Goal: Task Accomplishment & Management: Manage account settings

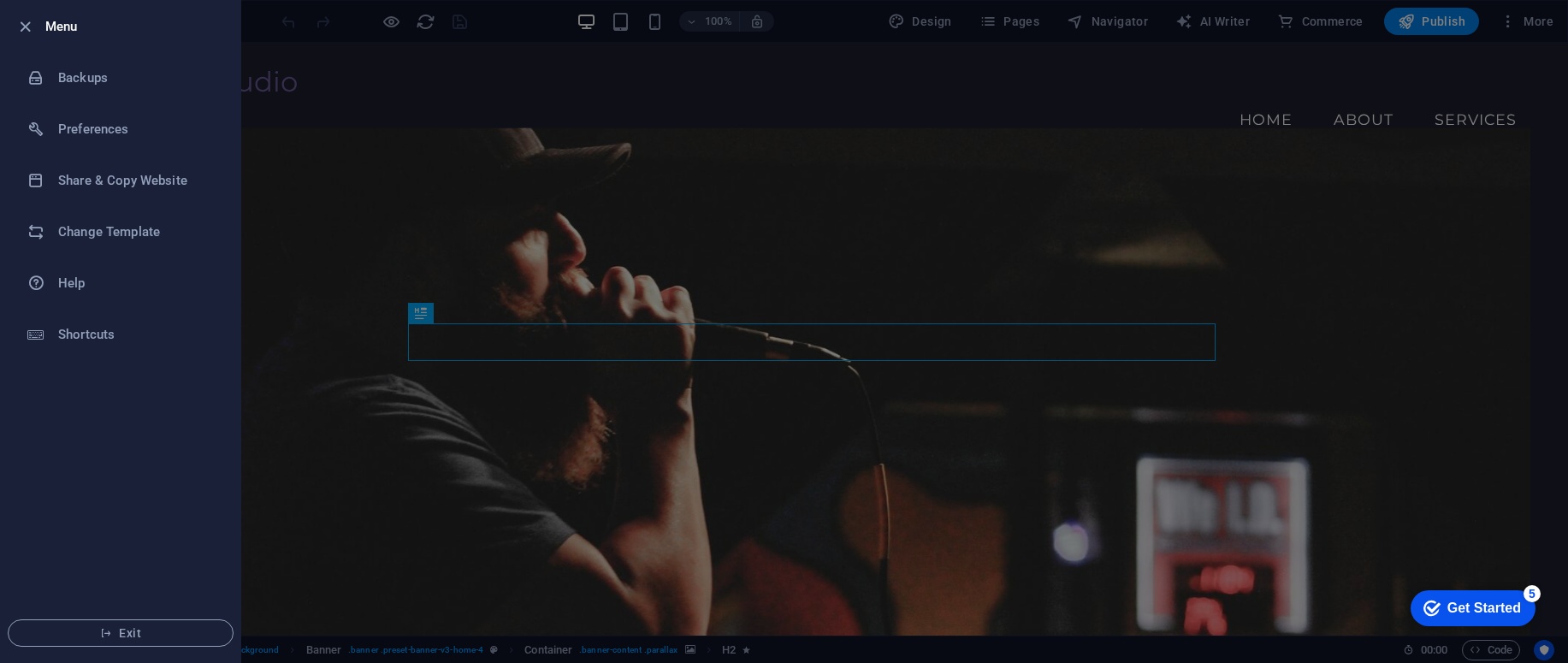
drag, startPoint x: 1554, startPoint y: 115, endPoint x: 1554, endPoint y: 89, distance: 26.0
click at [1554, 114] on div at bounding box center [784, 331] width 1568 height 663
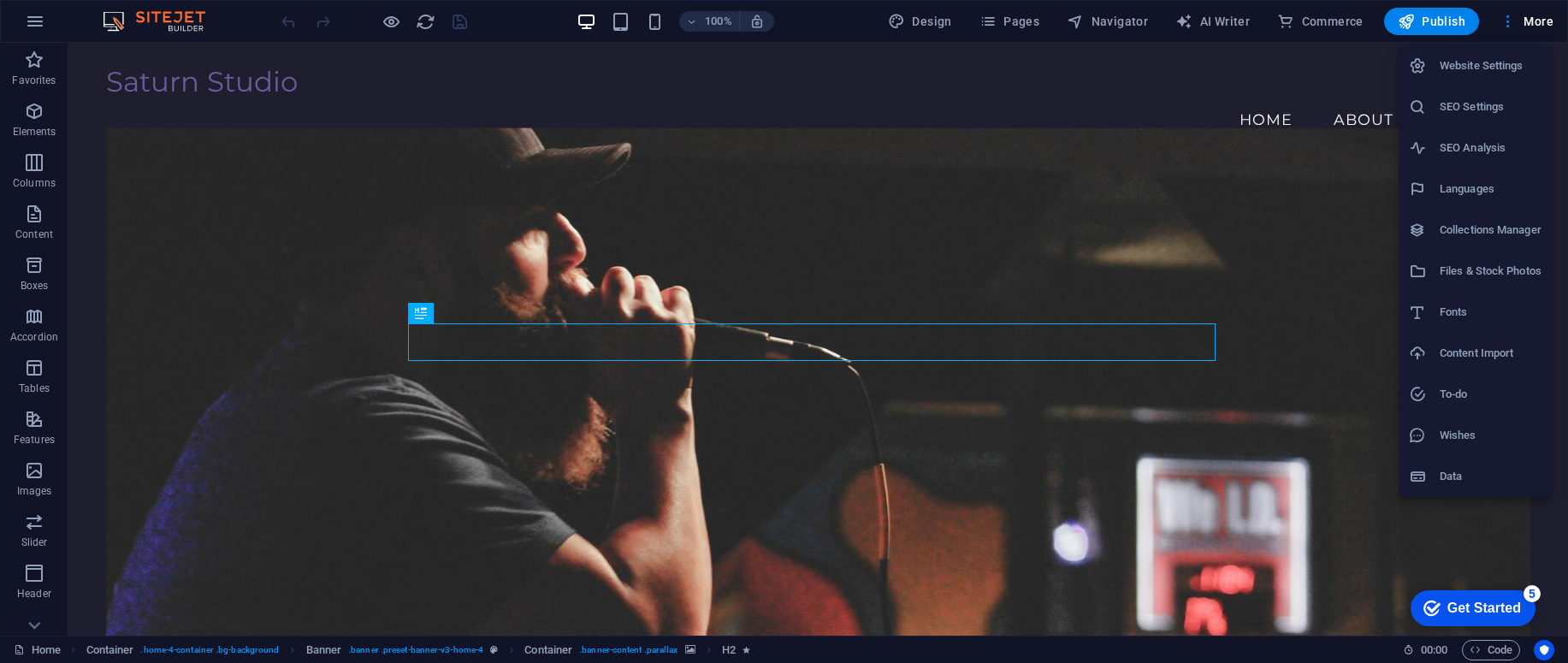
click at [587, 52] on div at bounding box center [784, 331] width 1568 height 663
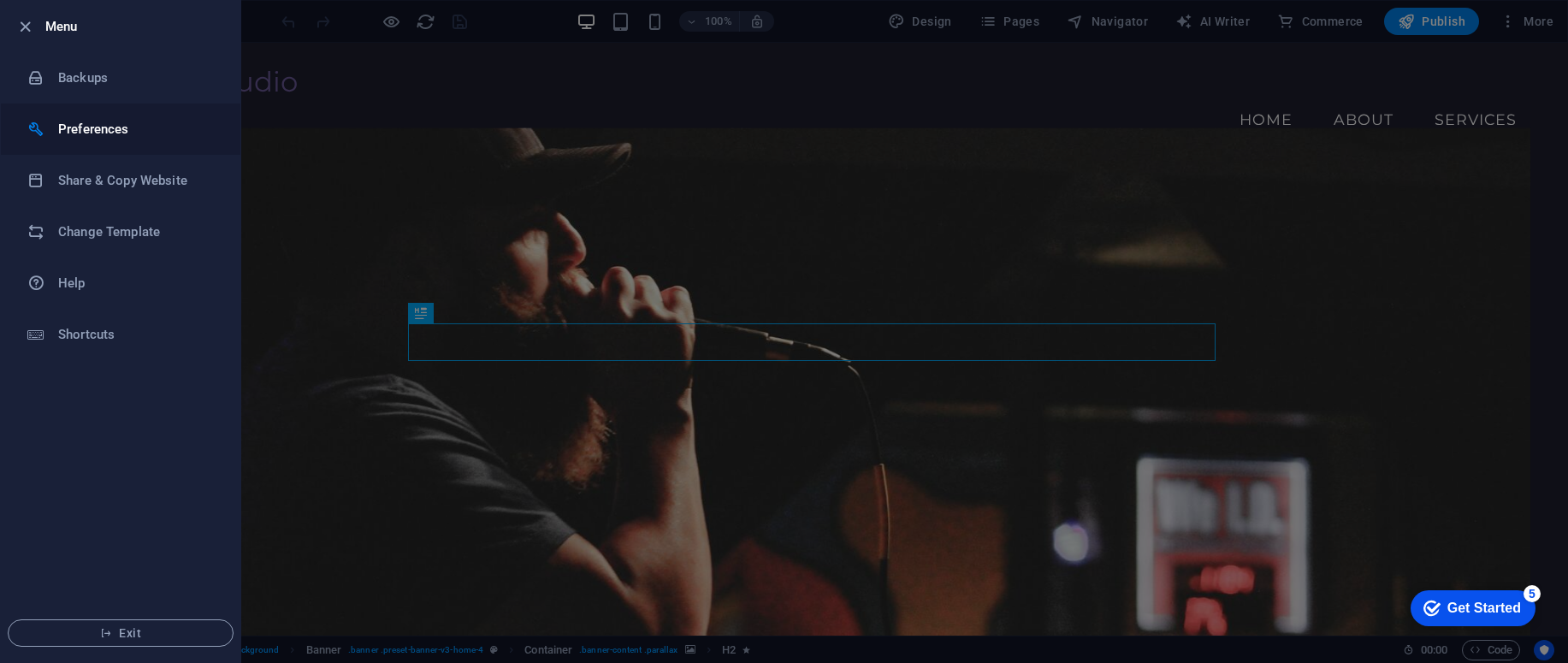
click at [78, 123] on h6 "Preferences" at bounding box center [137, 128] width 158 height 20
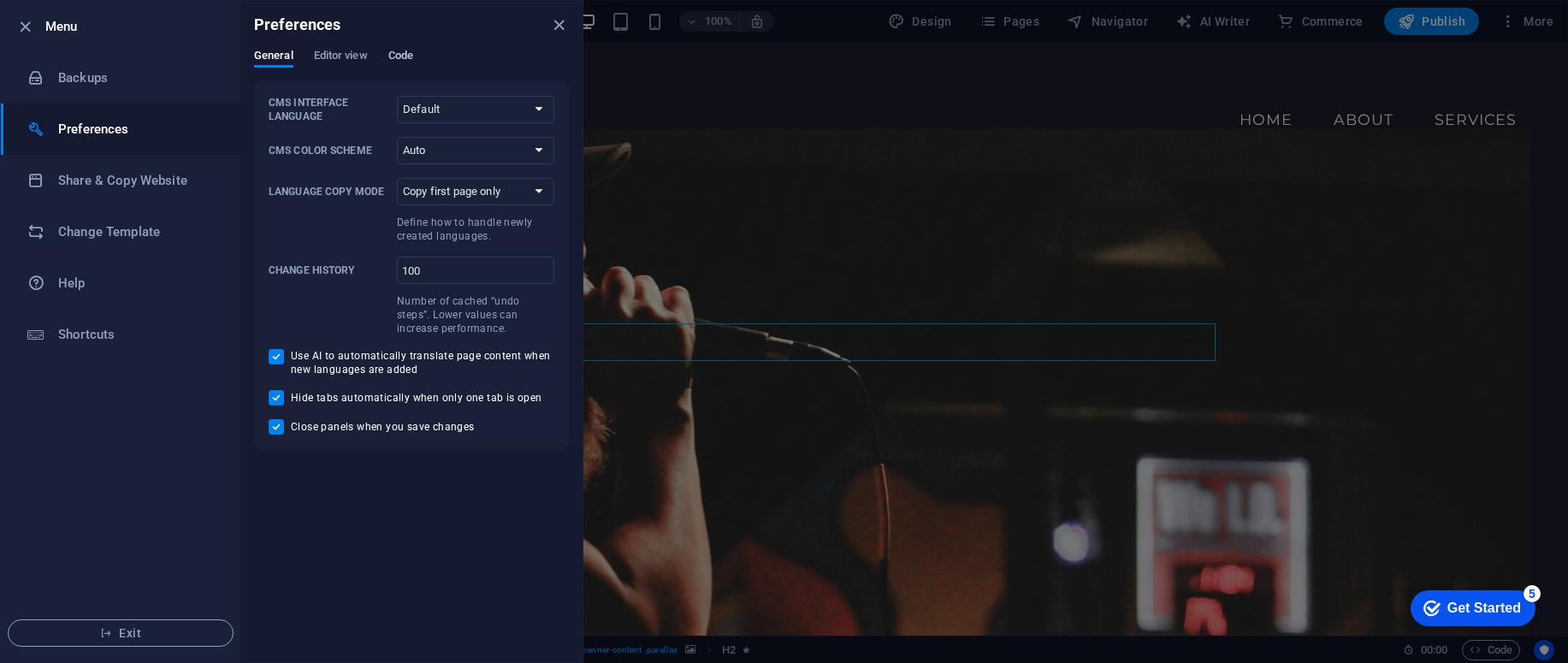
click at [411, 55] on span "Code" at bounding box center [401, 56] width 25 height 24
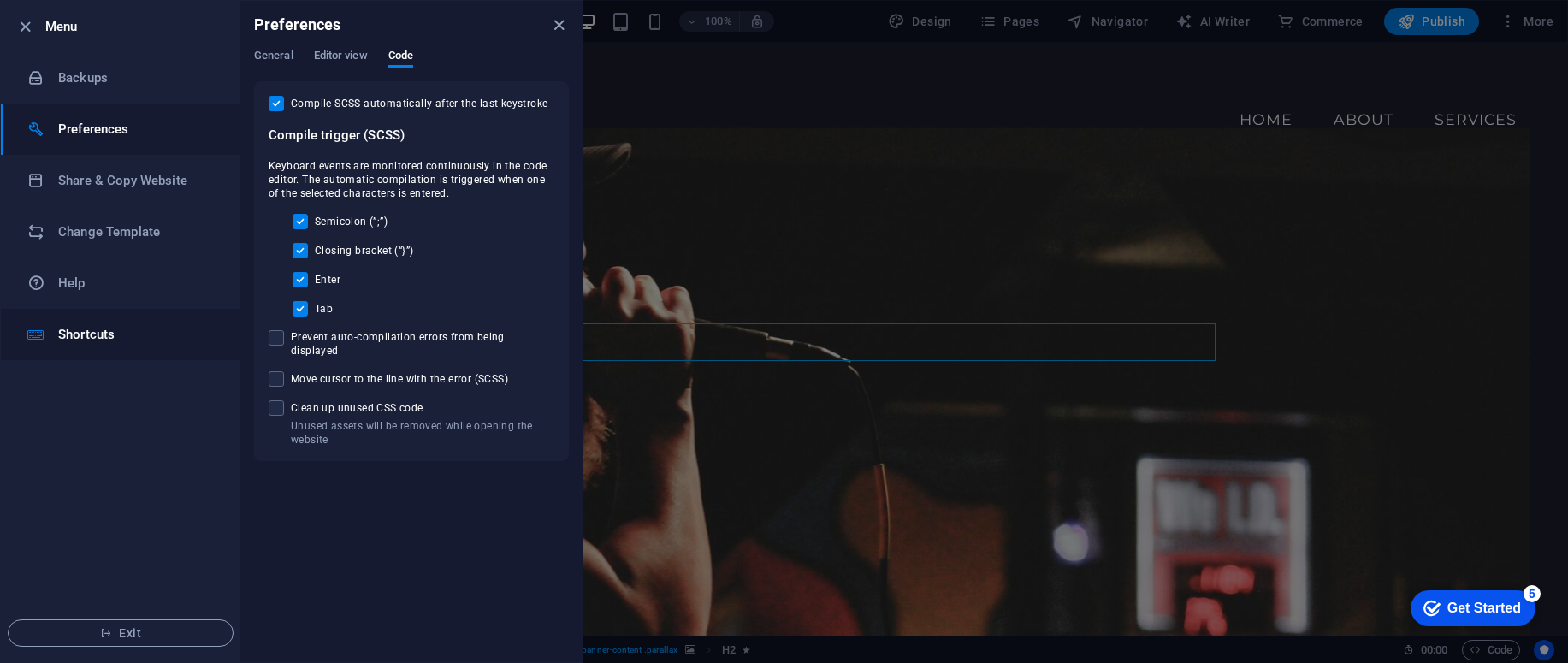
click at [87, 343] on h6 "Shortcuts" at bounding box center [137, 334] width 158 height 20
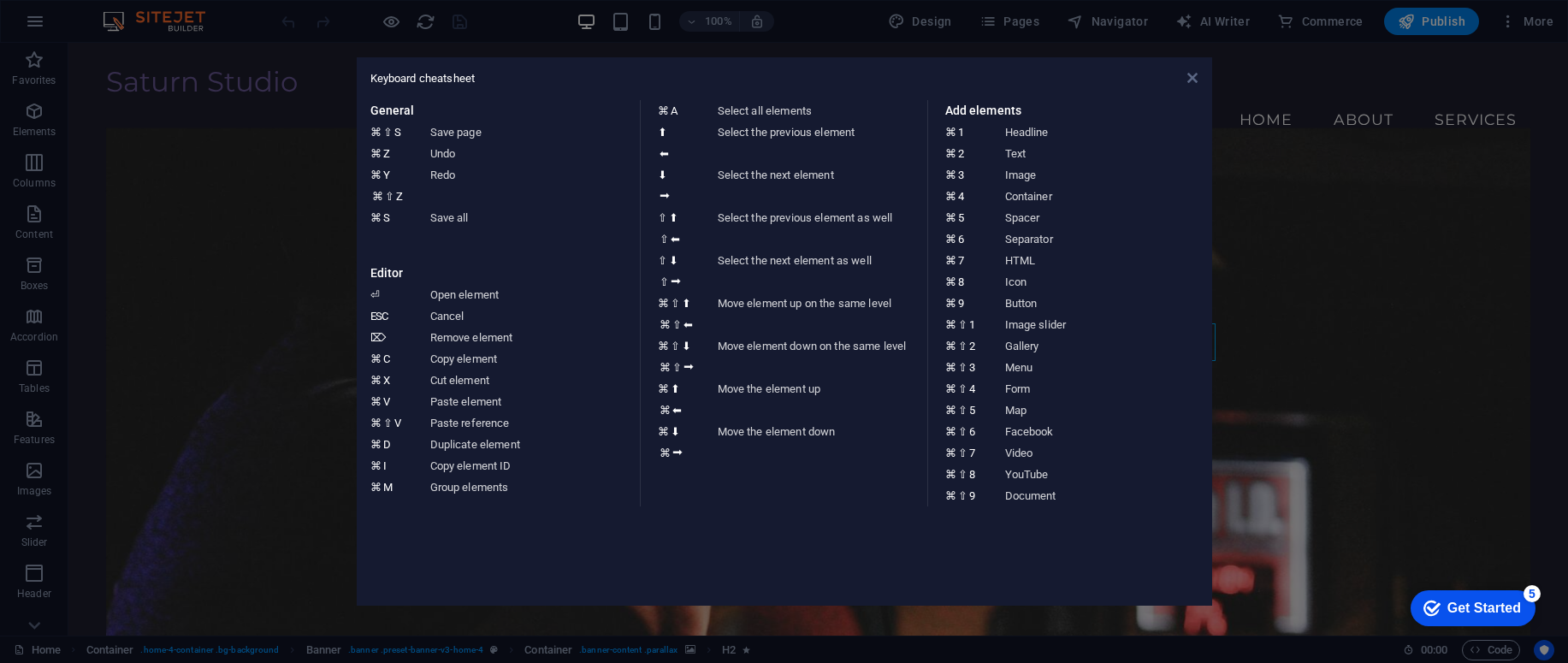
click at [1194, 77] on icon at bounding box center [1192, 77] width 11 height 13
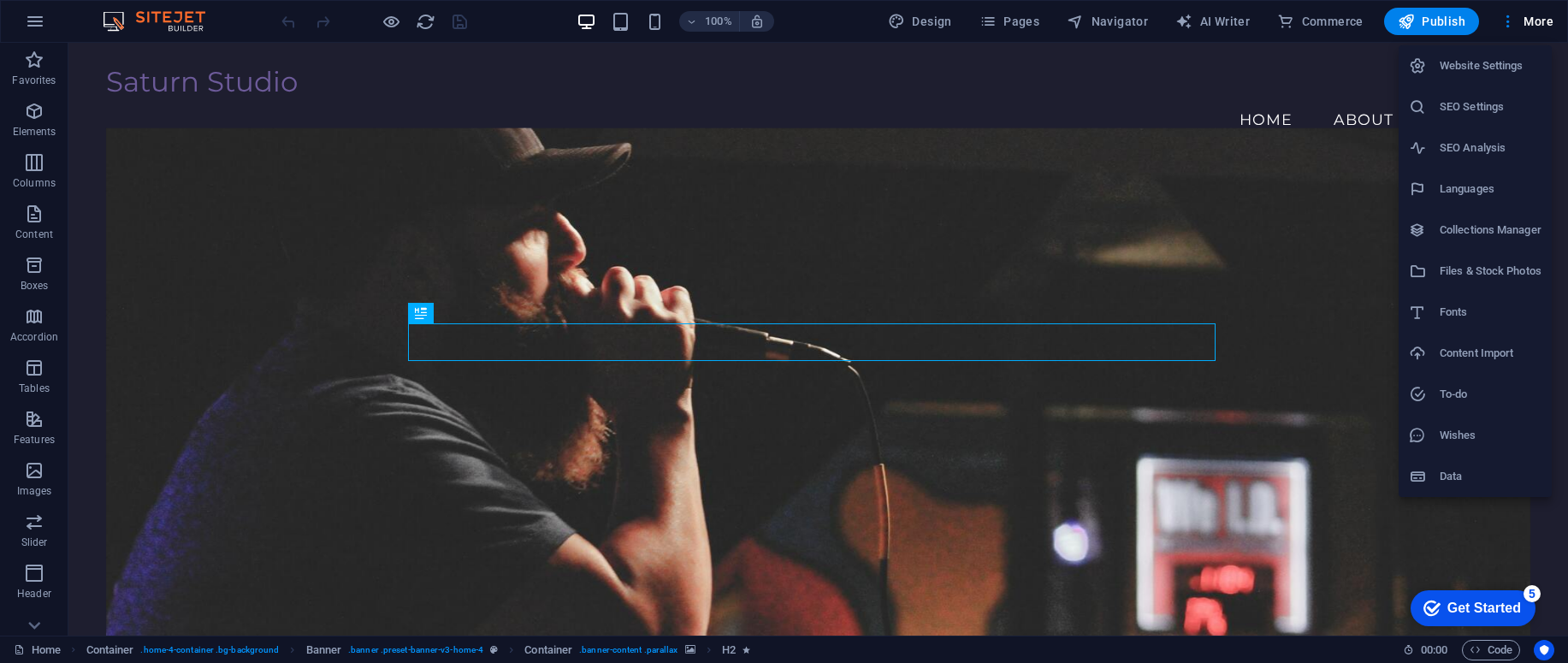
click at [857, 640] on div at bounding box center [784, 331] width 1568 height 663
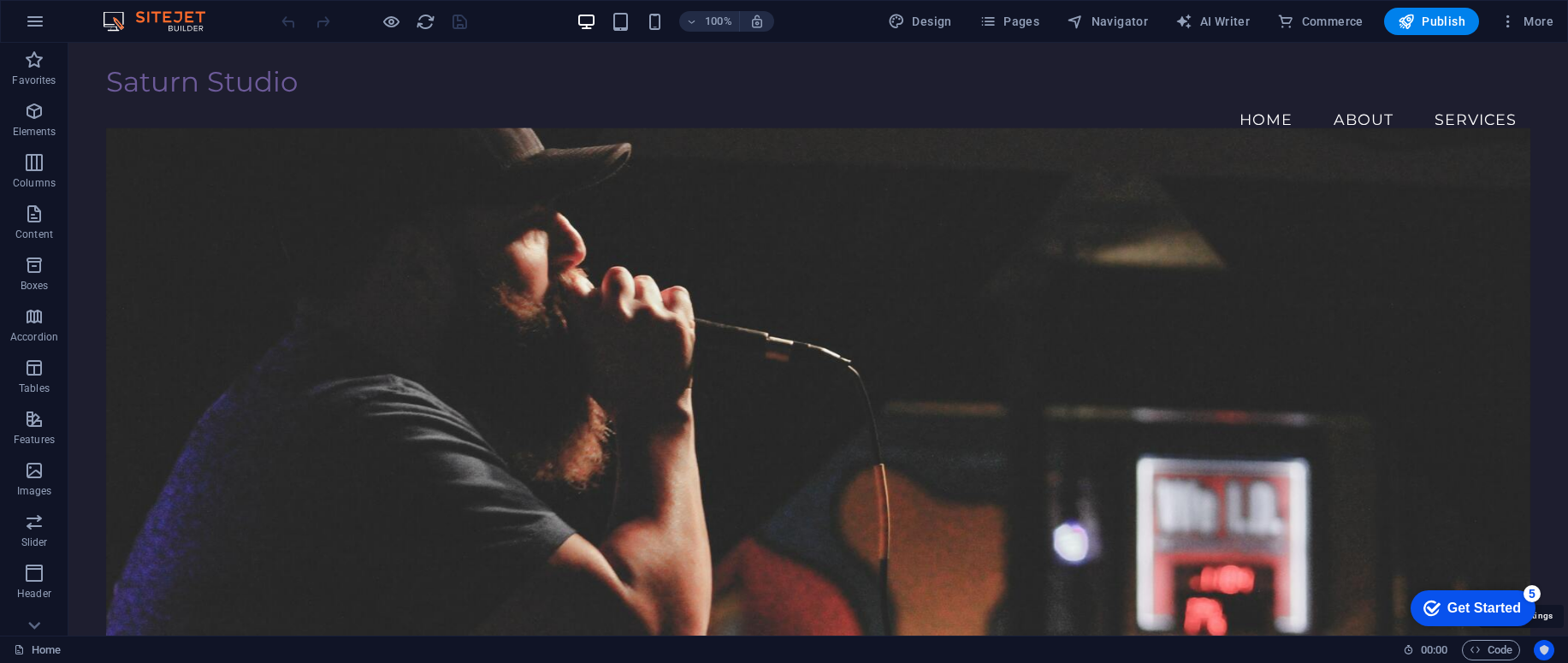
click at [0, 0] on icon "Usercentrics" at bounding box center [0, 0] width 0 height 0
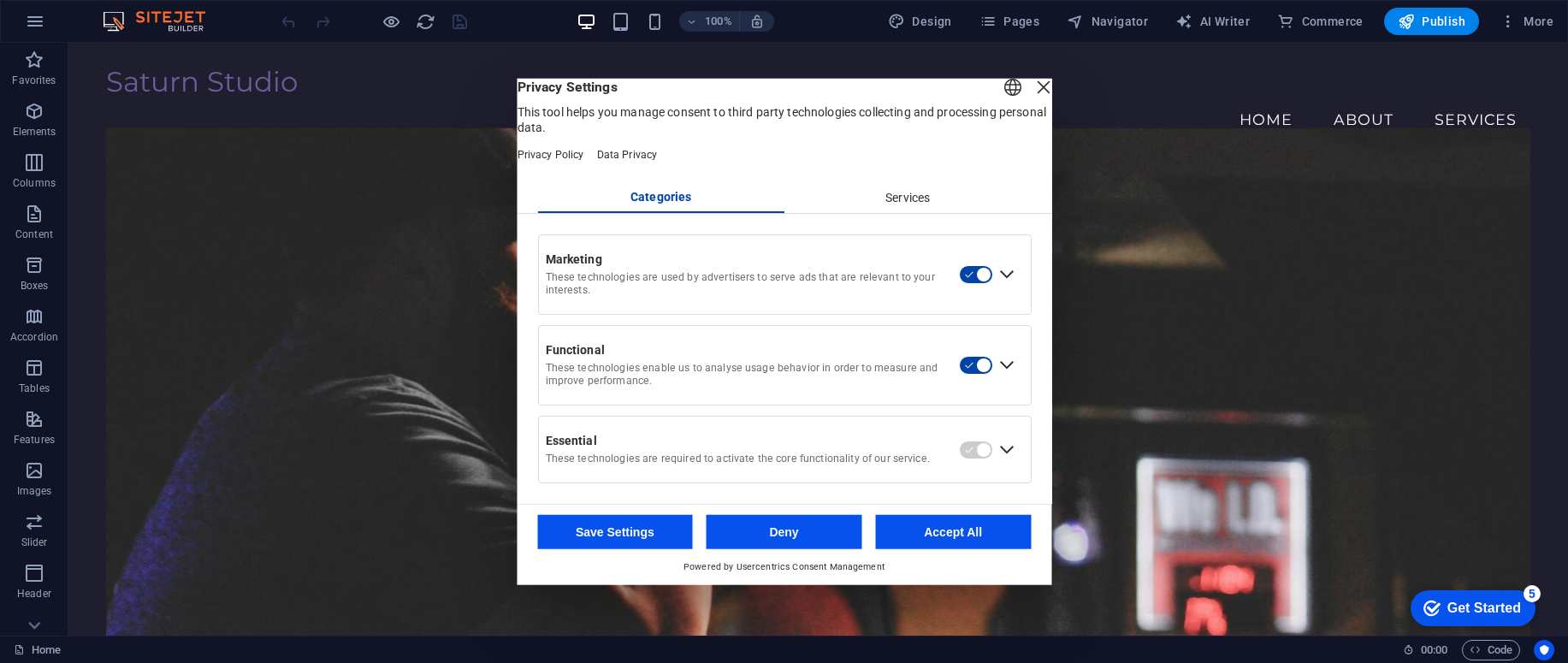
click at [927, 212] on div "Services" at bounding box center [908, 197] width 247 height 29
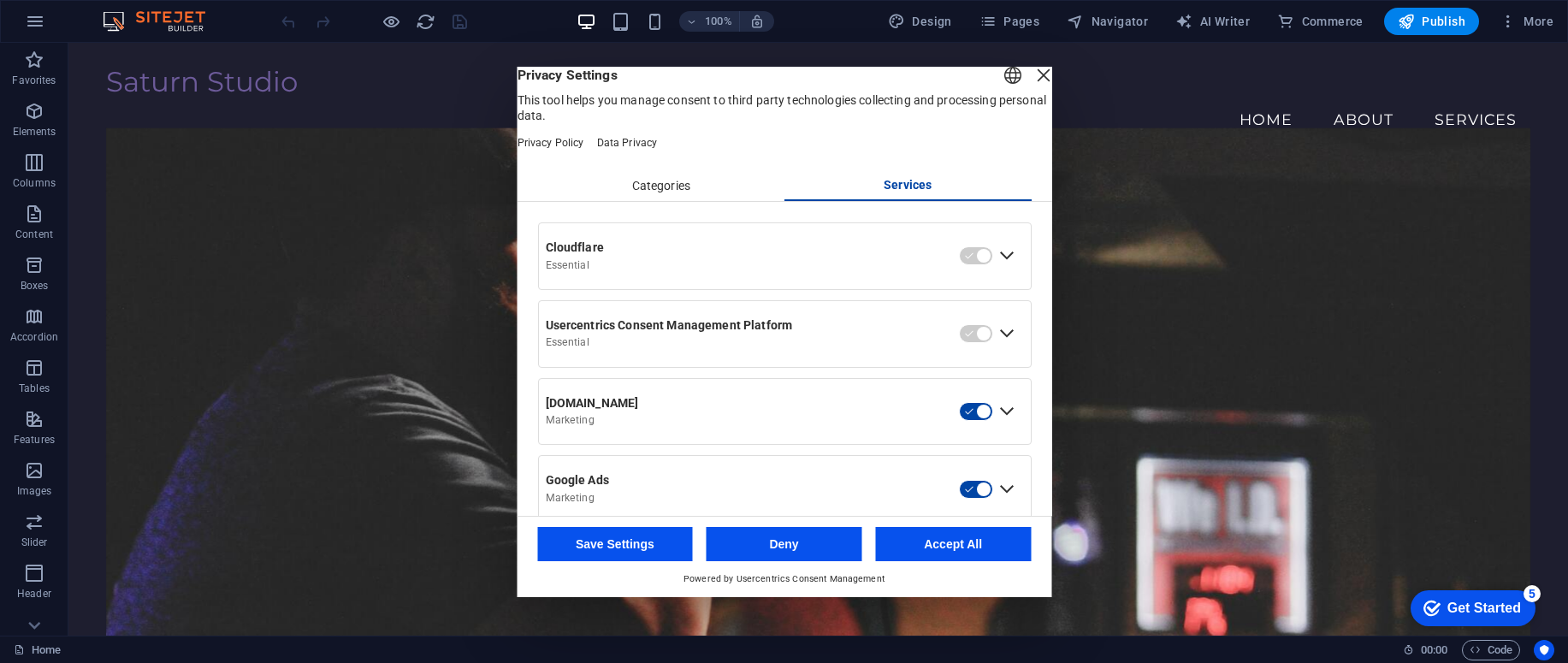
click at [1030, 87] on div "Close Layer" at bounding box center [1042, 75] width 24 height 24
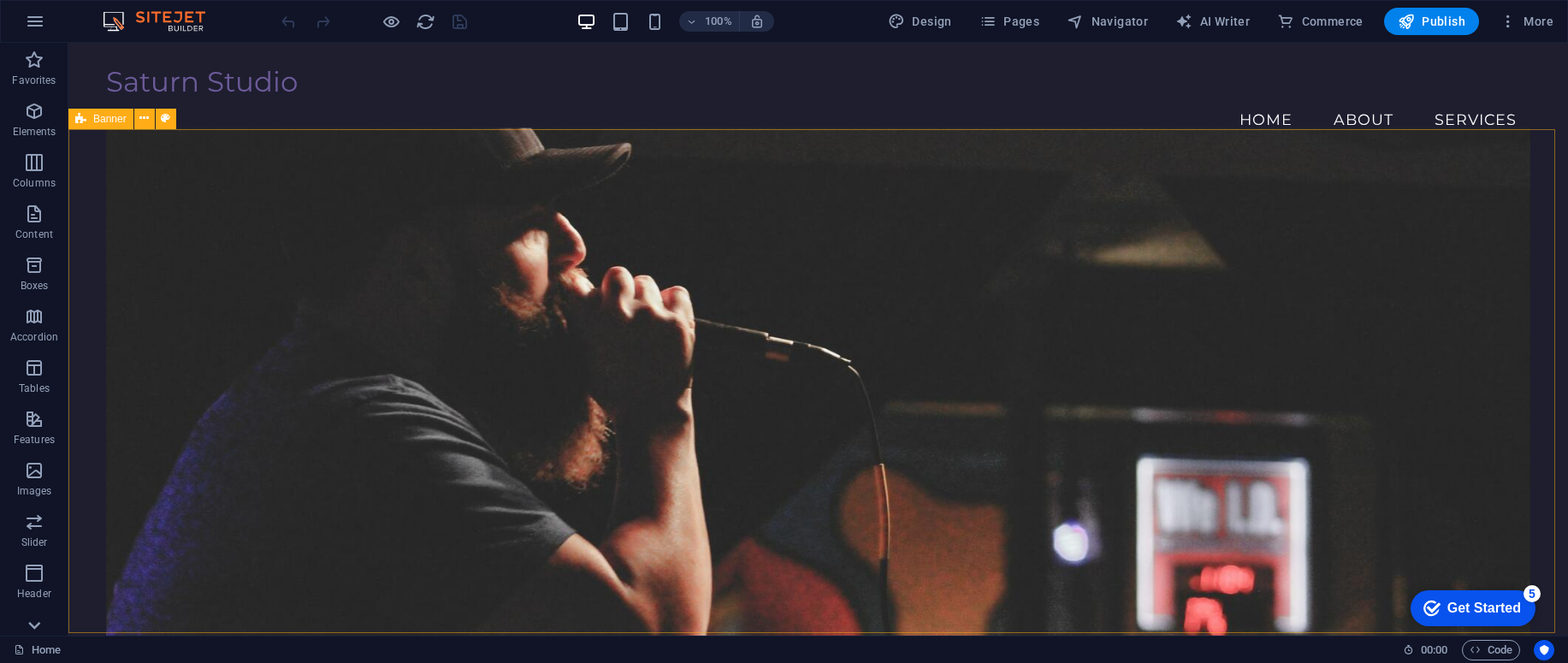
click at [33, 626] on icon at bounding box center [33, 625] width 24 height 24
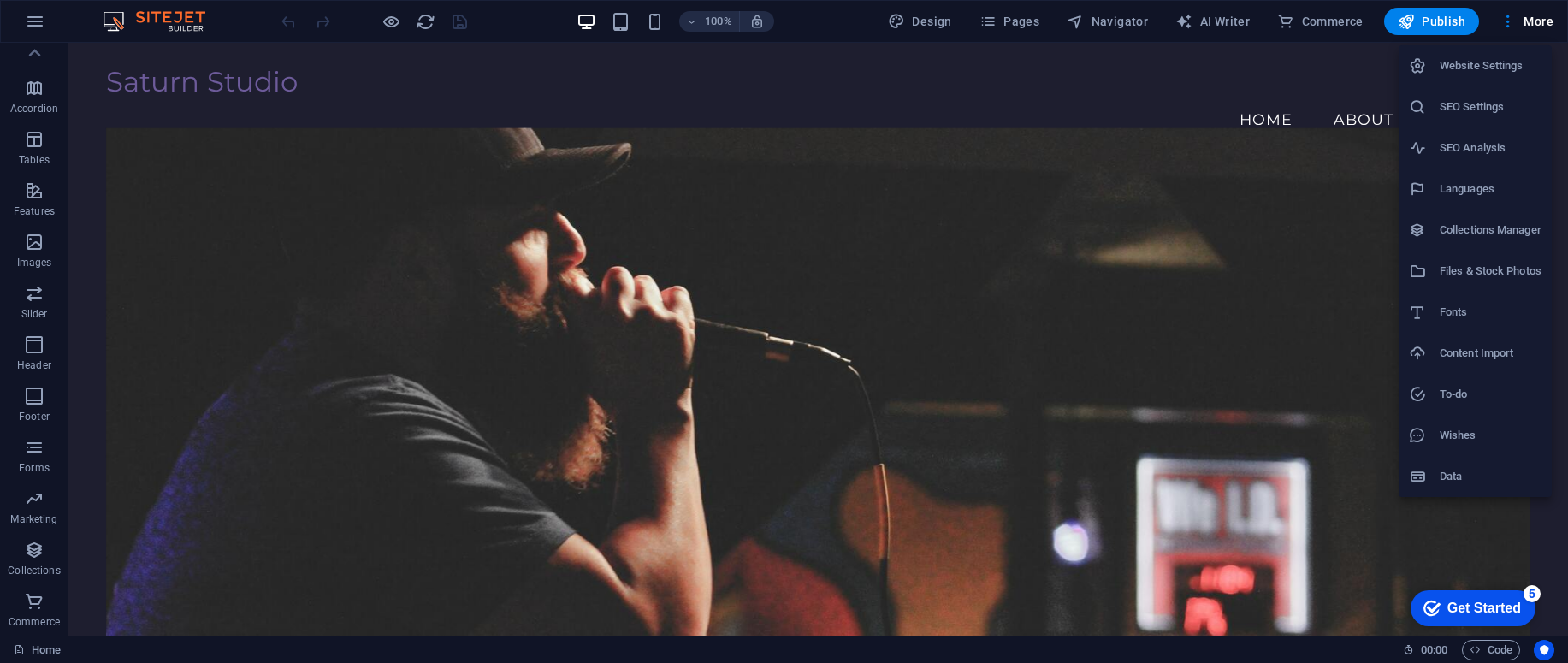
click at [1466, 59] on h6 "Website Settings" at bounding box center [1491, 65] width 101 height 20
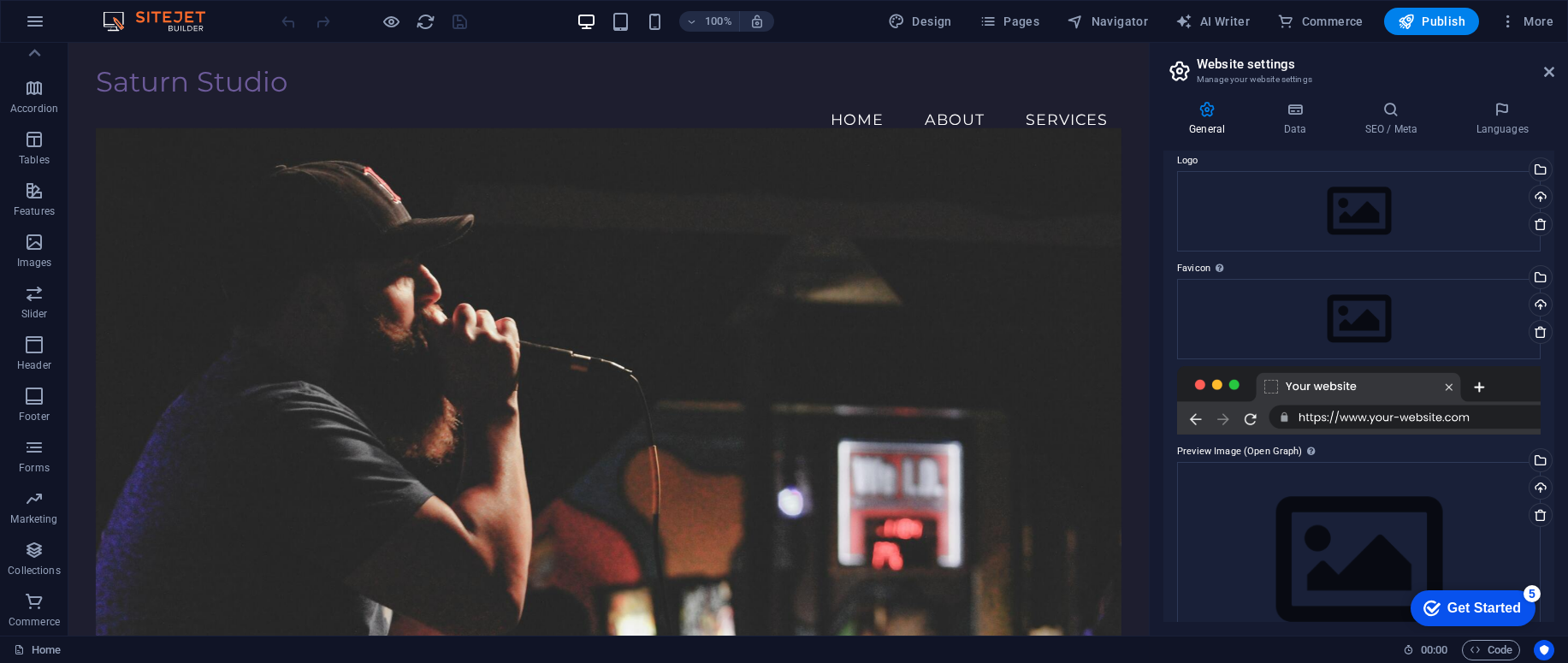
scroll to position [112, 0]
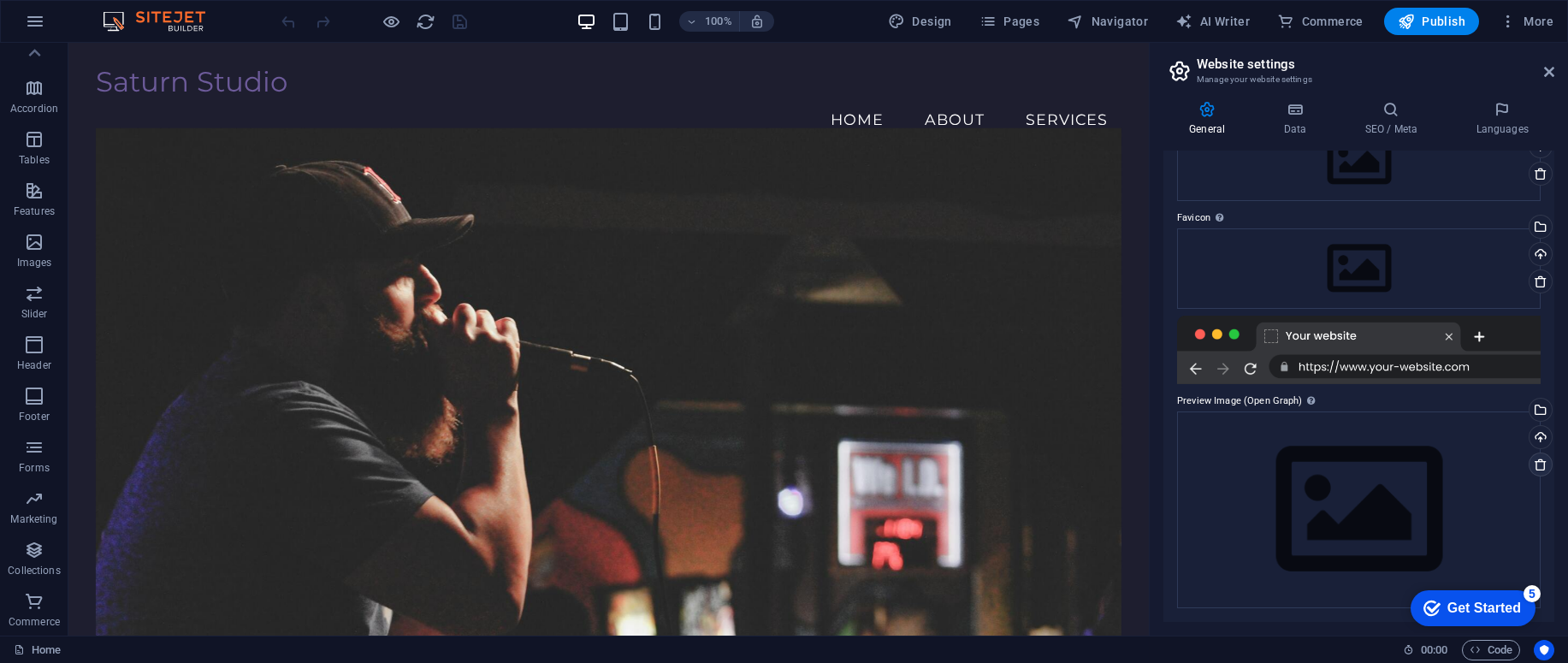
click at [1540, 465] on icon at bounding box center [1540, 464] width 13 height 13
click at [1540, 464] on icon at bounding box center [1540, 464] width 13 height 13
click at [1535, 464] on icon at bounding box center [1540, 464] width 13 height 13
click at [1538, 468] on icon at bounding box center [1540, 464] width 13 height 13
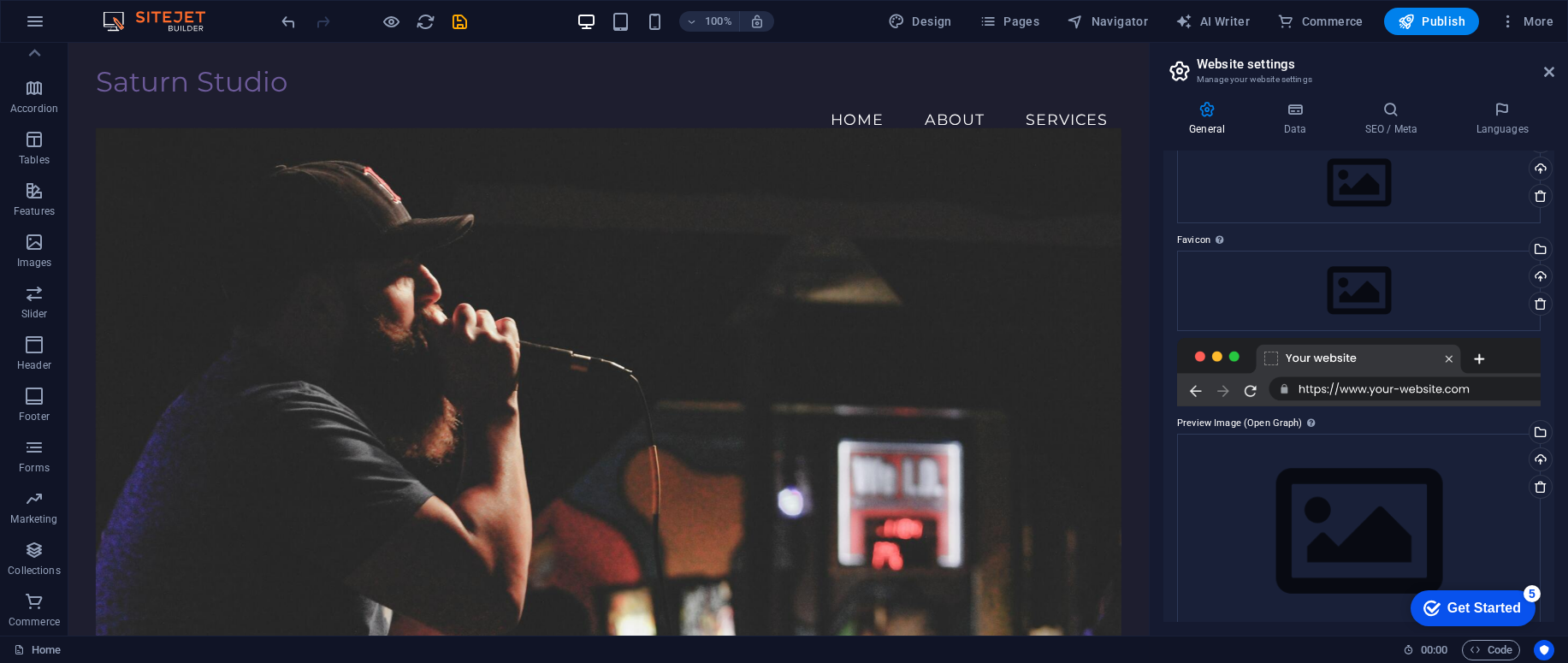
scroll to position [69, 0]
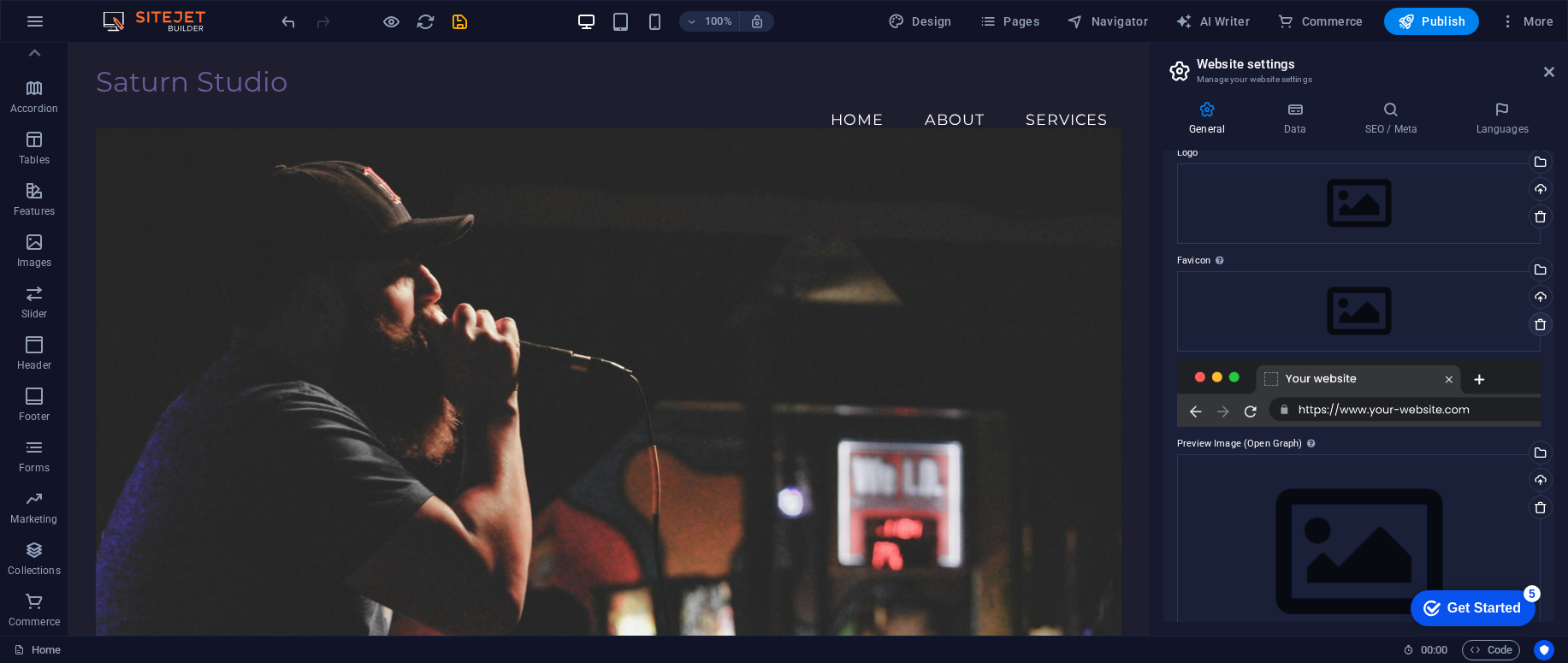
click at [1534, 327] on icon at bounding box center [1540, 324] width 13 height 13
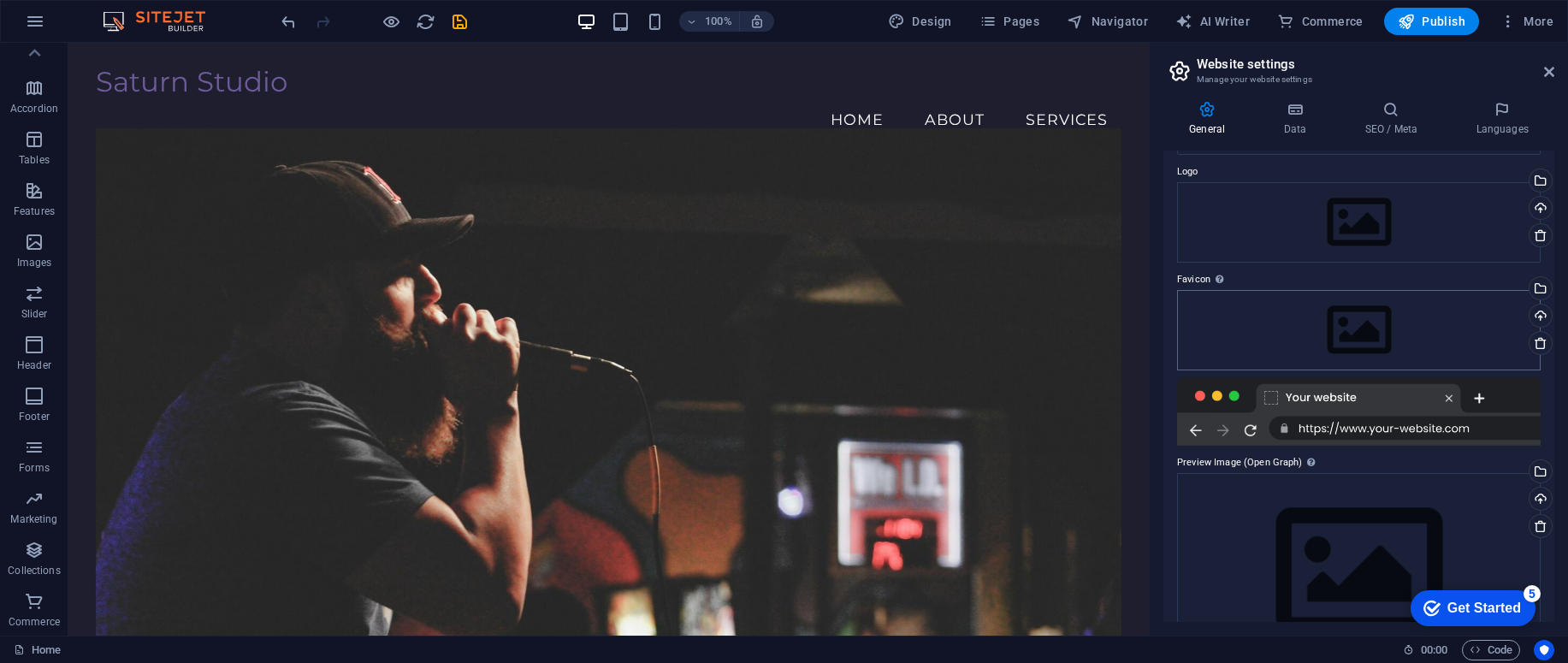
scroll to position [0, 0]
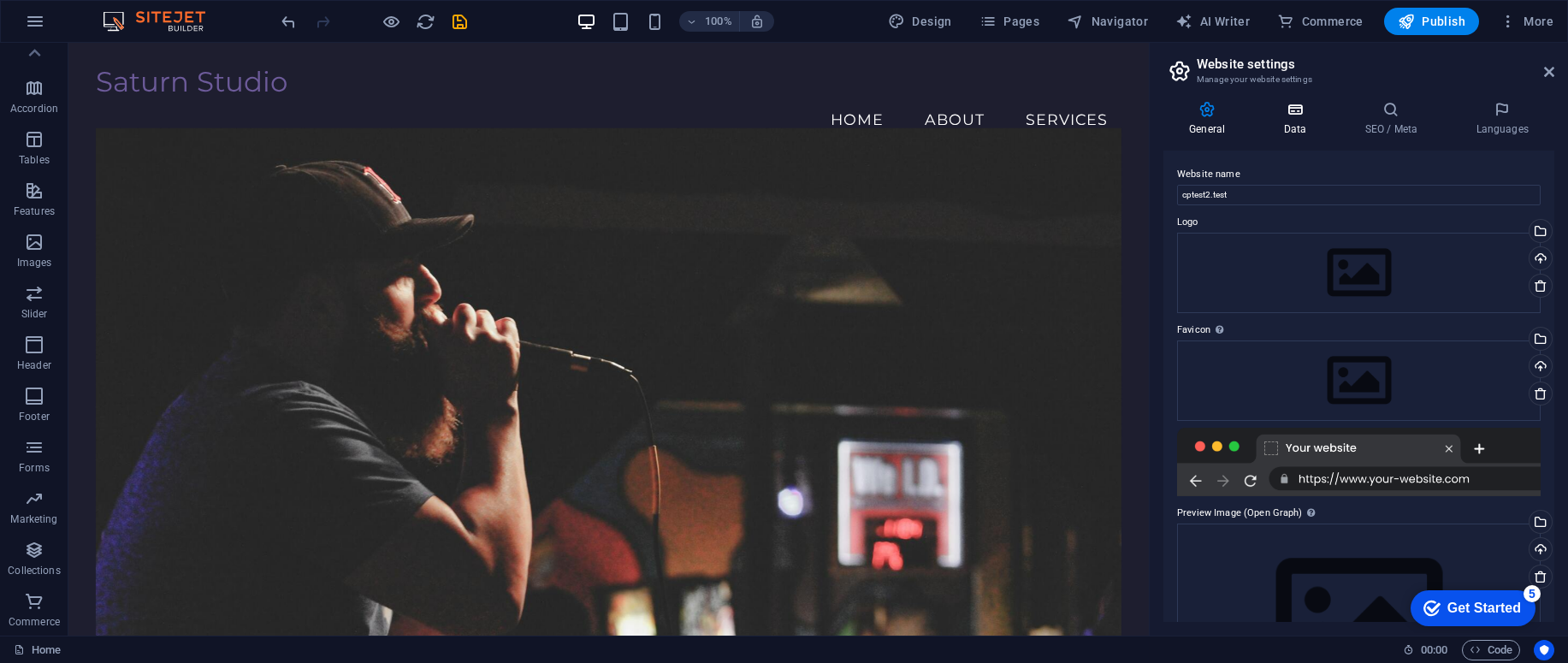
click at [1312, 125] on h4 "Data" at bounding box center [1297, 120] width 81 height 36
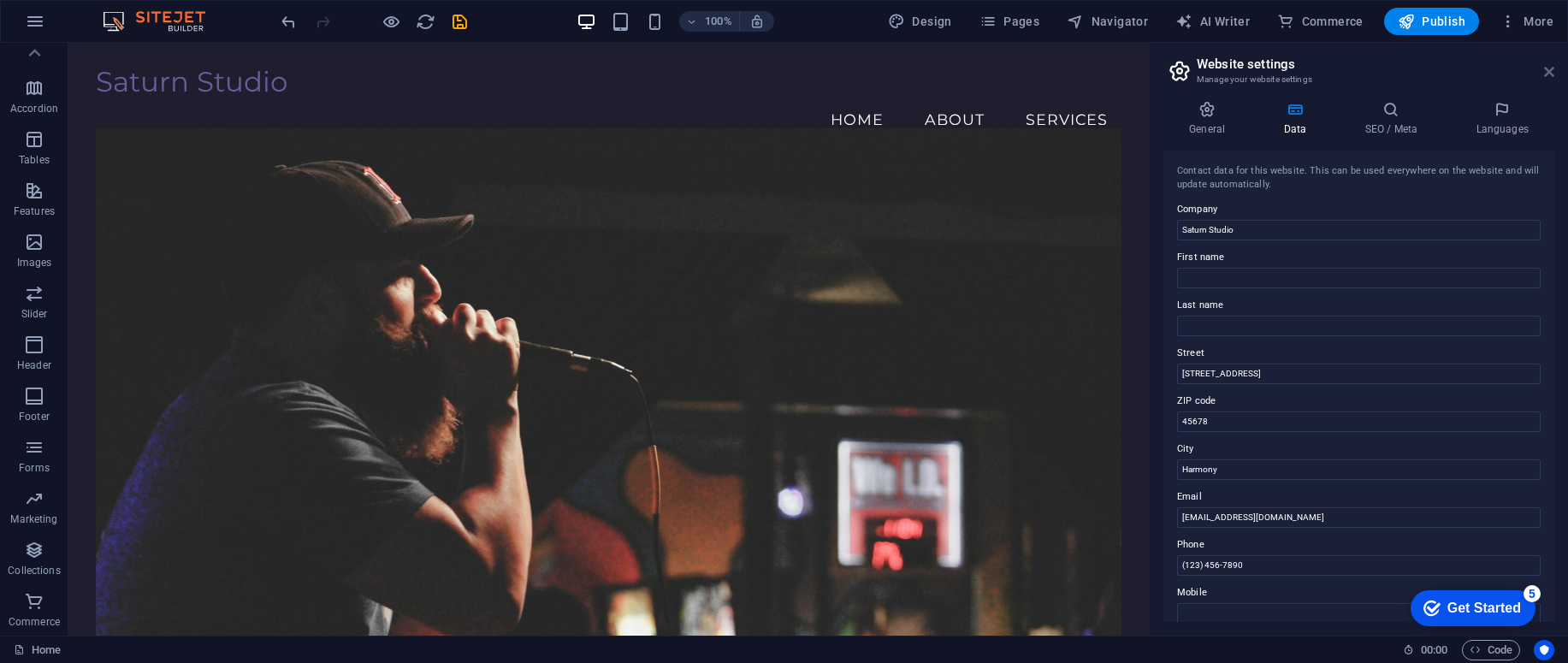
click at [1547, 70] on icon at bounding box center [1549, 72] width 11 height 13
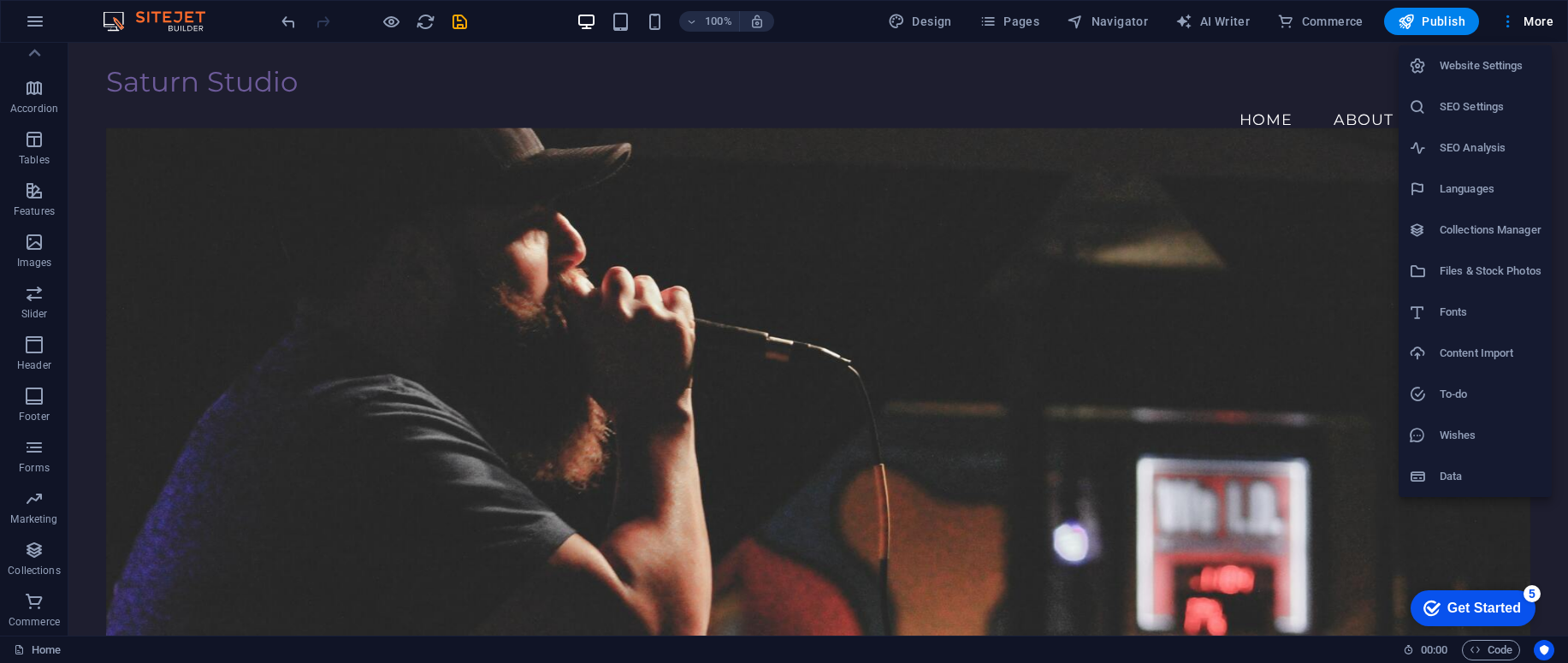
click at [1478, 352] on h6 "Content Import" at bounding box center [1491, 353] width 101 height 20
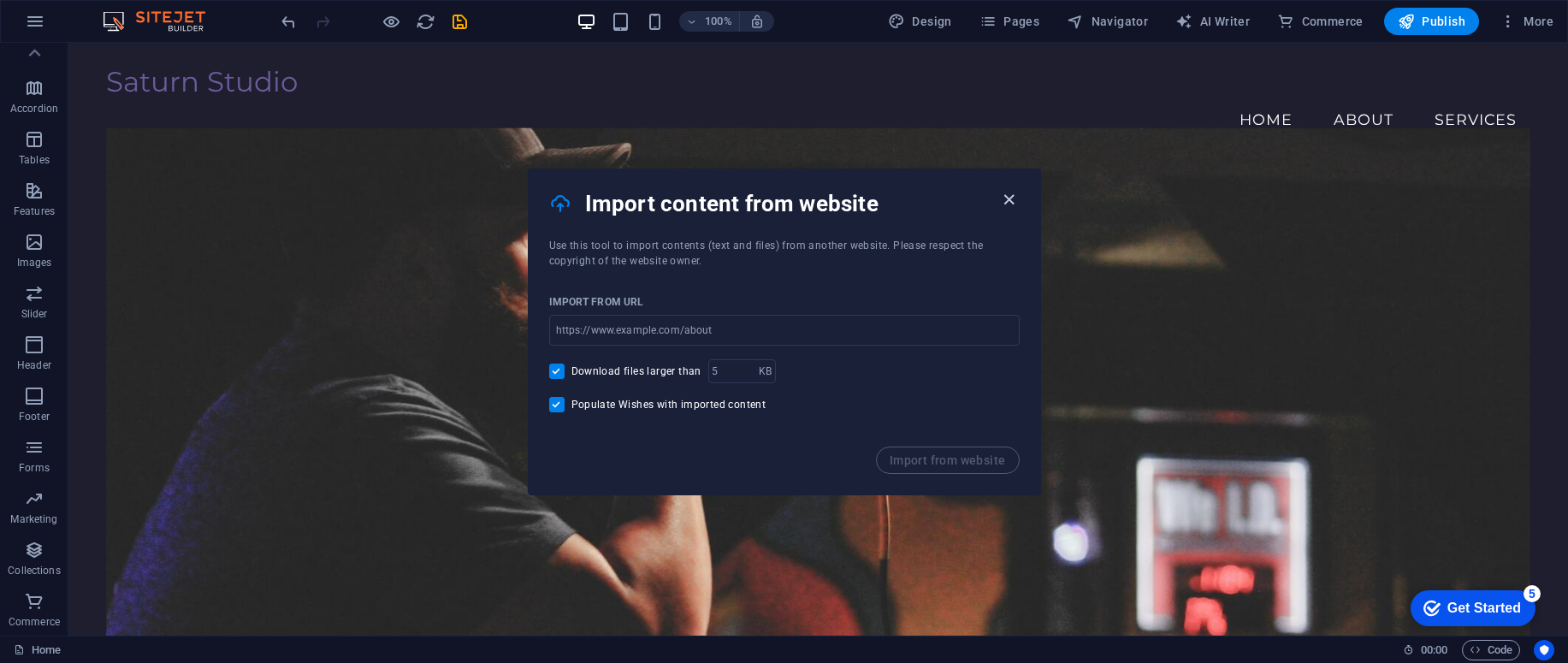
click at [999, 198] on icon "button" at bounding box center [1008, 200] width 20 height 20
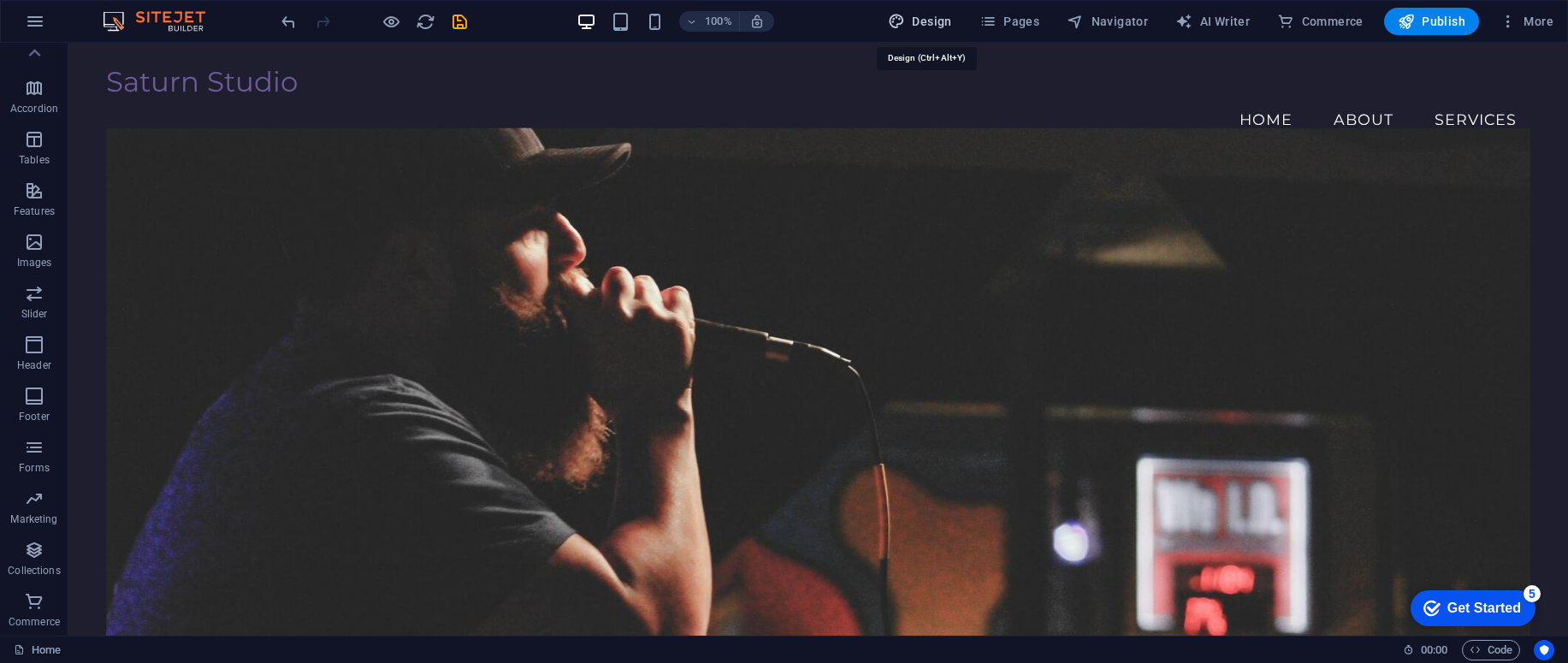
drag, startPoint x: 938, startPoint y: 23, endPoint x: 834, endPoint y: 20, distance: 104.0
click at [934, 27] on span "Design" at bounding box center [919, 21] width 64 height 17
select select "px"
select select "200"
select select "px"
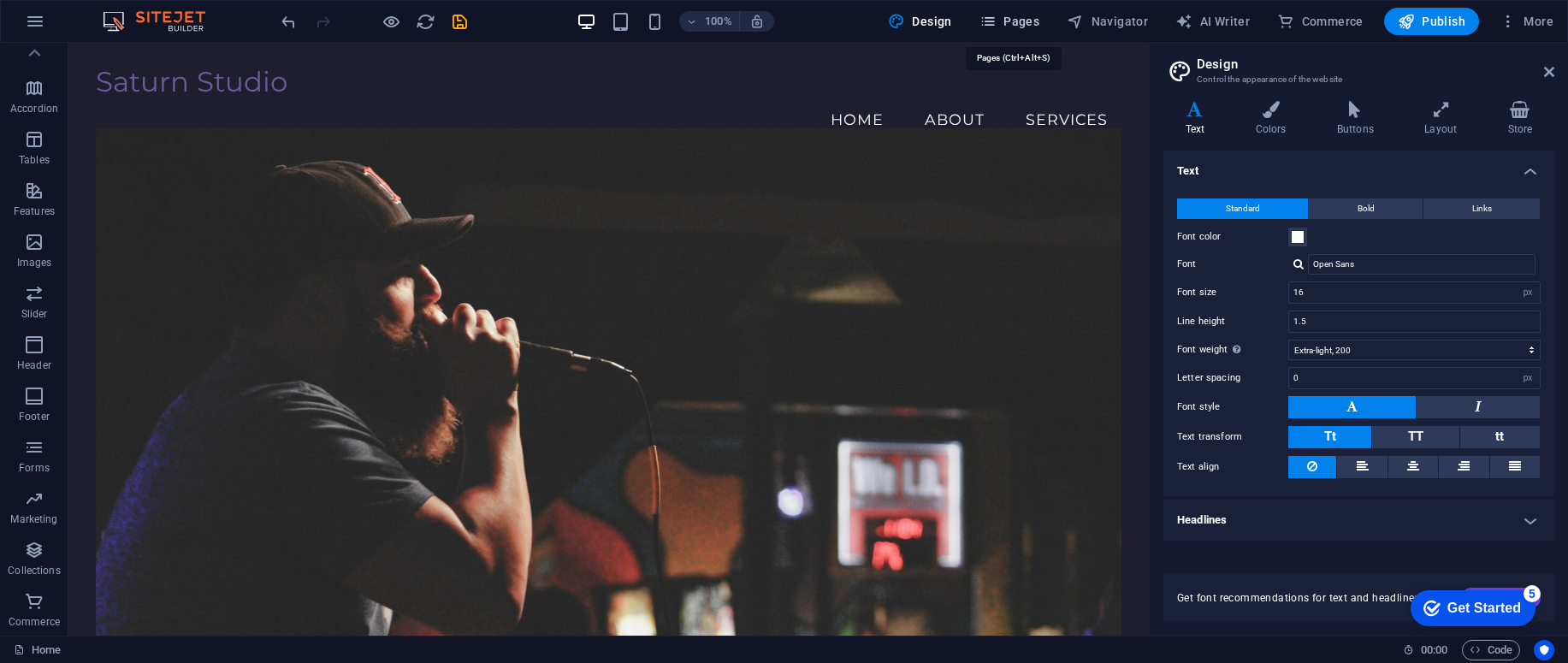
click at [978, 29] on button "Pages" at bounding box center [1009, 21] width 74 height 28
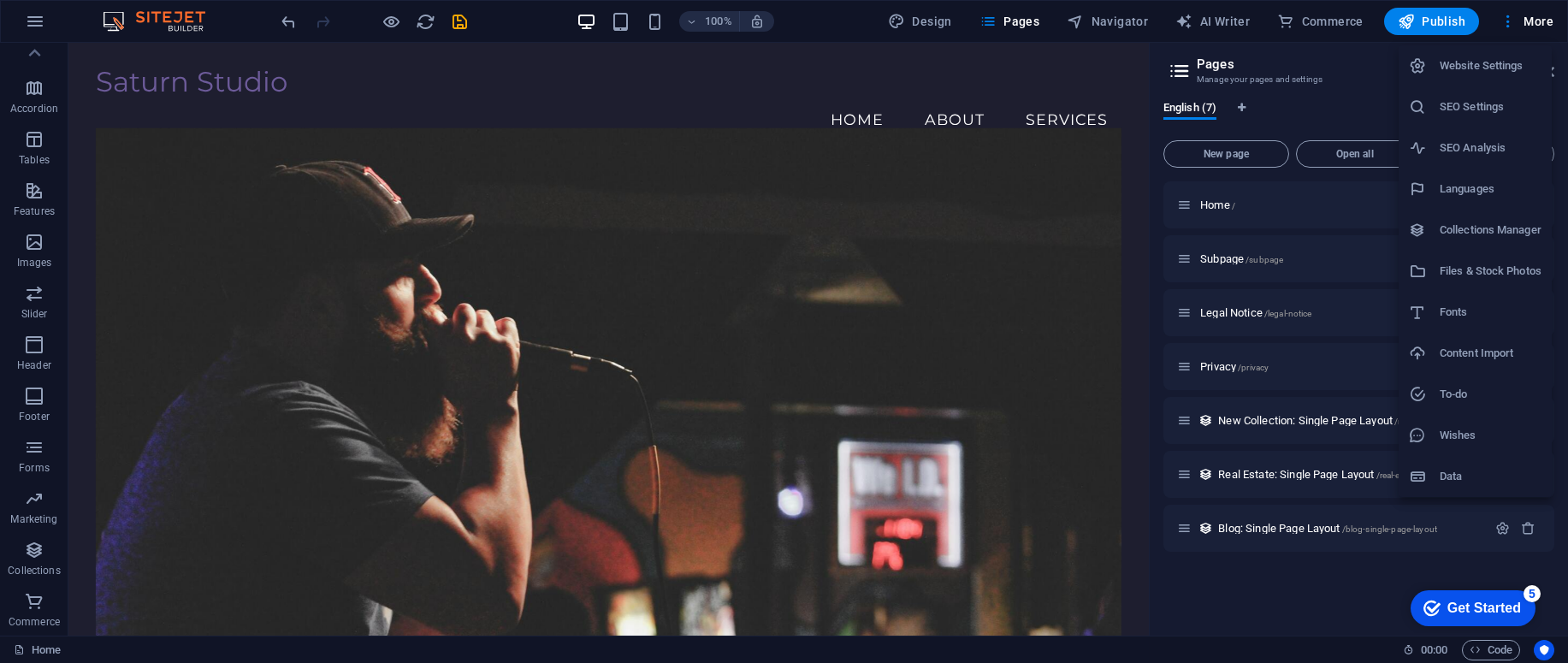
click at [1483, 69] on h6 "Website Settings" at bounding box center [1491, 65] width 101 height 20
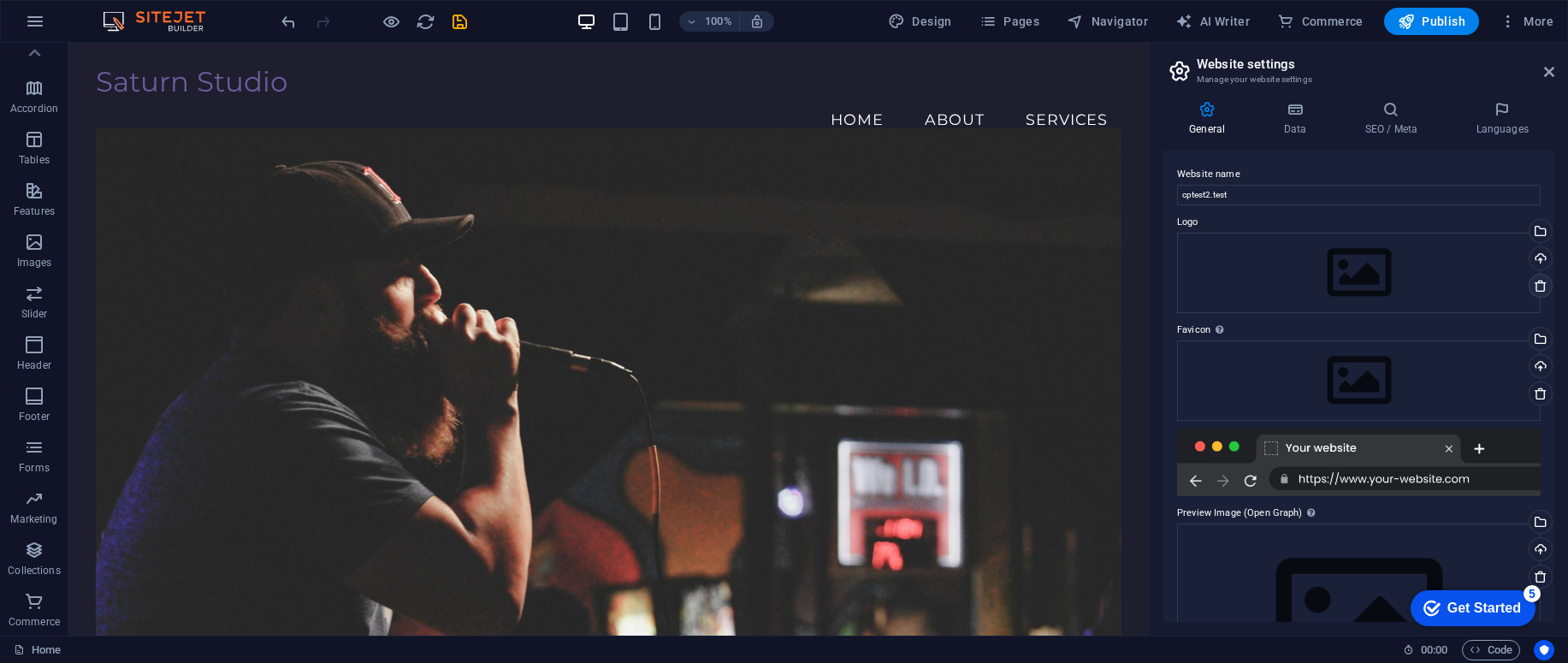
click at [1536, 290] on icon at bounding box center [1540, 285] width 13 height 13
click at [1536, 291] on icon at bounding box center [1540, 285] width 13 height 13
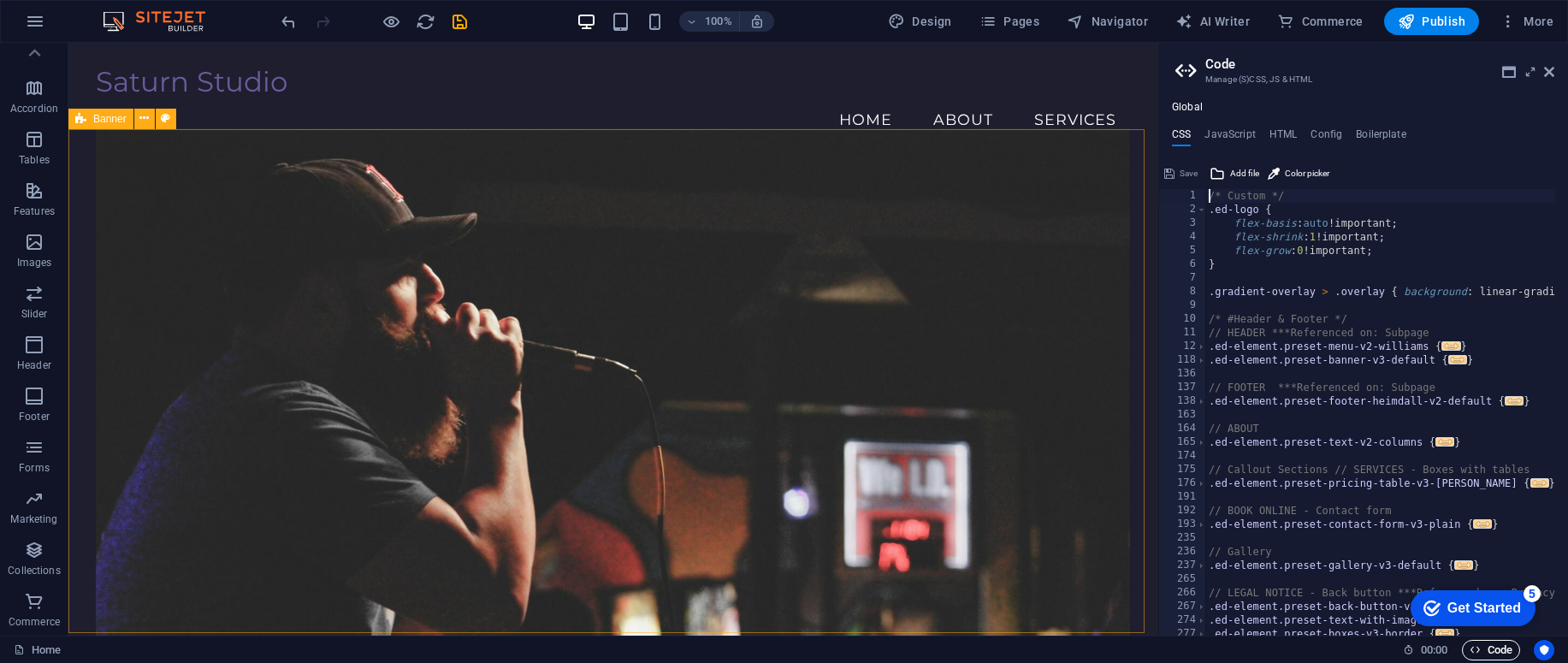
click at [1553, 70] on aside "Code Manage (S)CSS, JS & HTML Global CSS JavaScript HTML Config Boilerplate /* …" at bounding box center [1362, 340] width 410 height 593
drag, startPoint x: 1553, startPoint y: 70, endPoint x: 1466, endPoint y: 72, distance: 87.0
click at [1553, 70] on icon at bounding box center [1549, 72] width 11 height 13
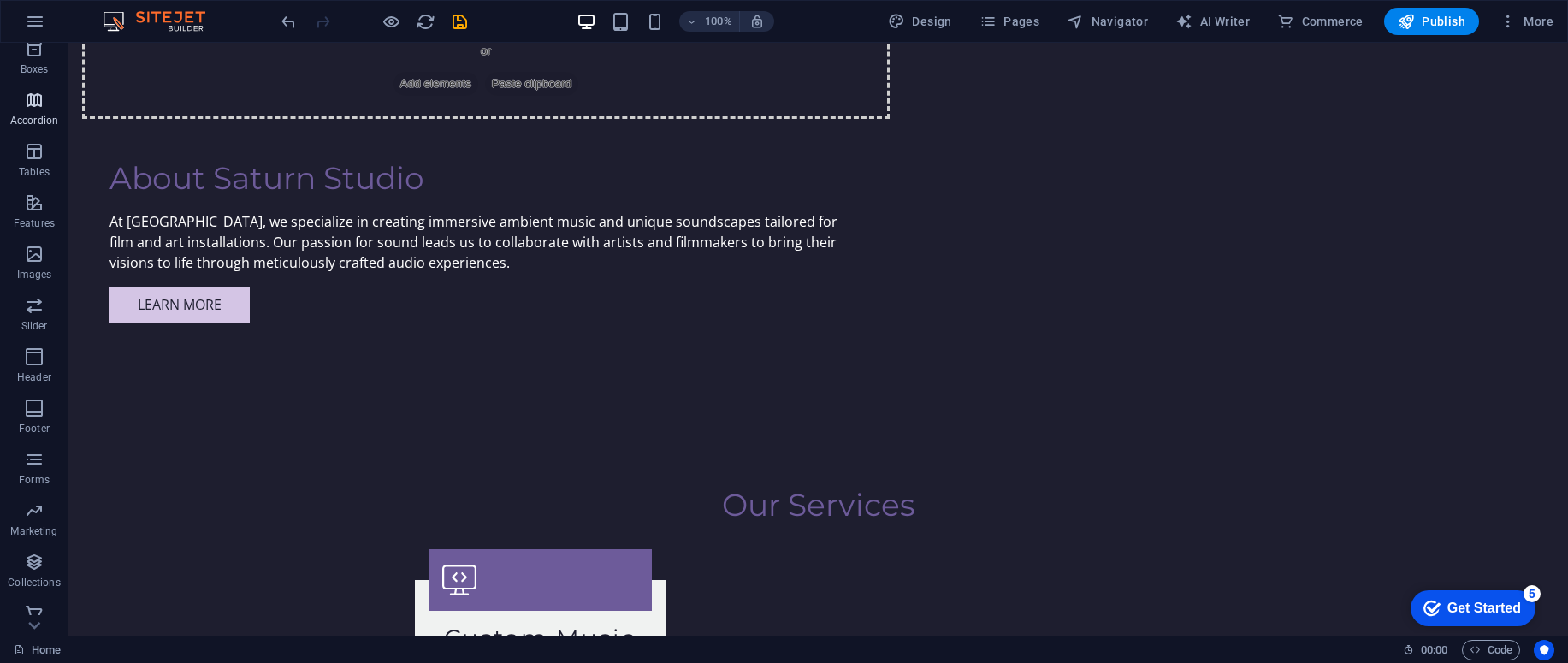
scroll to position [229, 0]
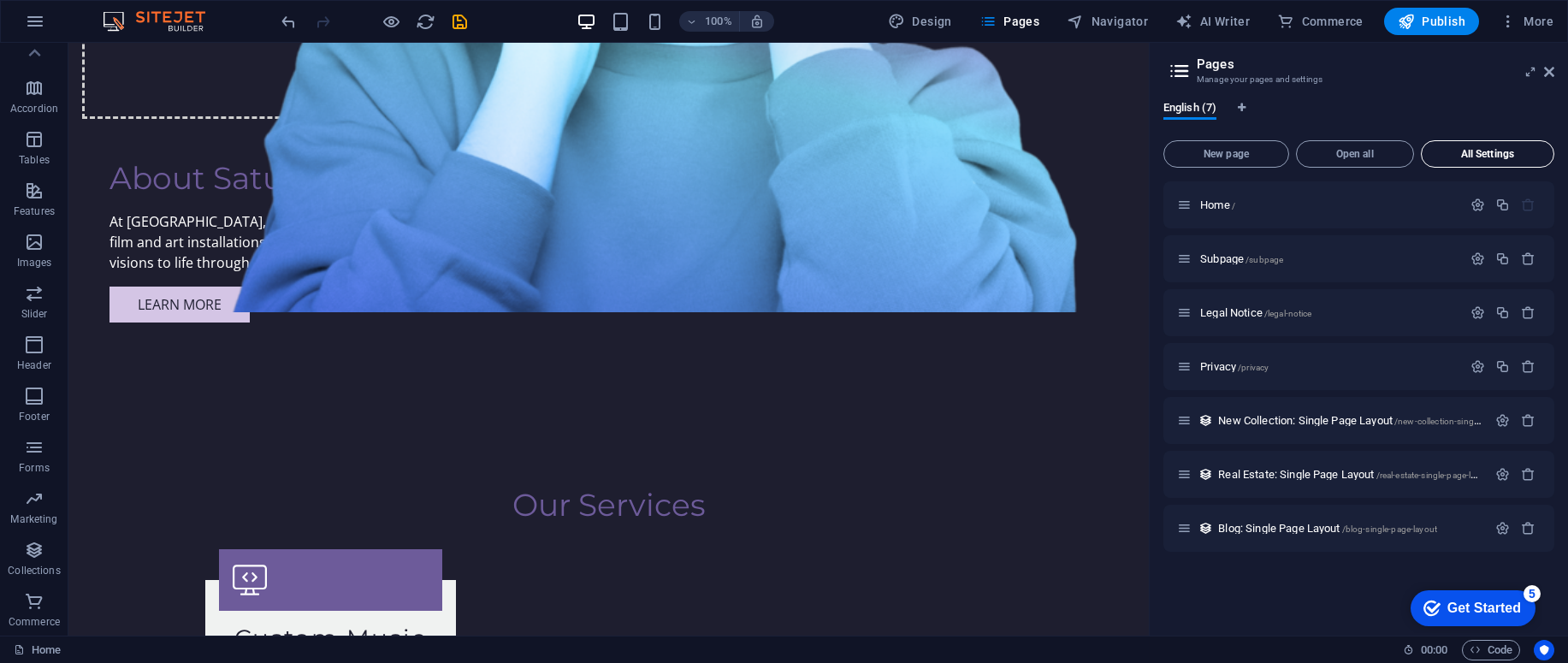
click at [1468, 156] on span "All Settings" at bounding box center [1487, 154] width 118 height 11
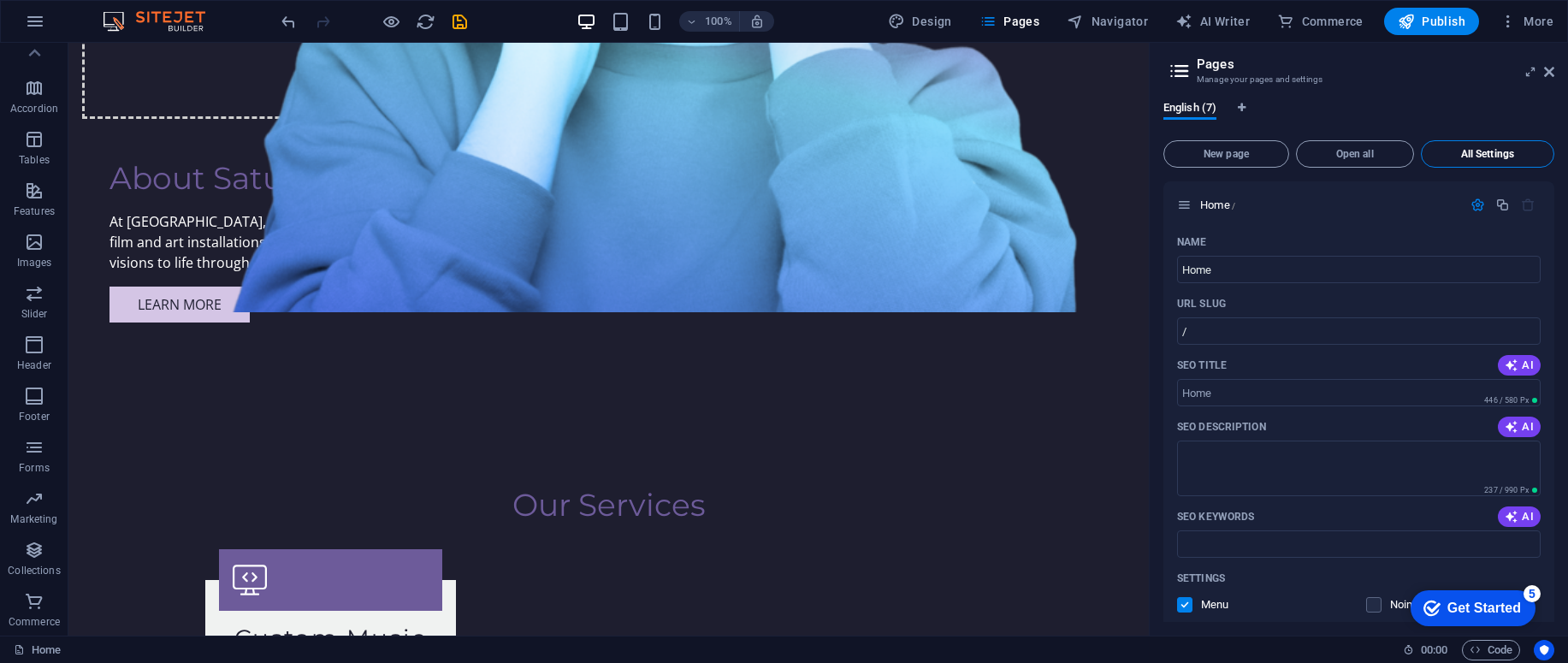
scroll to position [2932, 0]
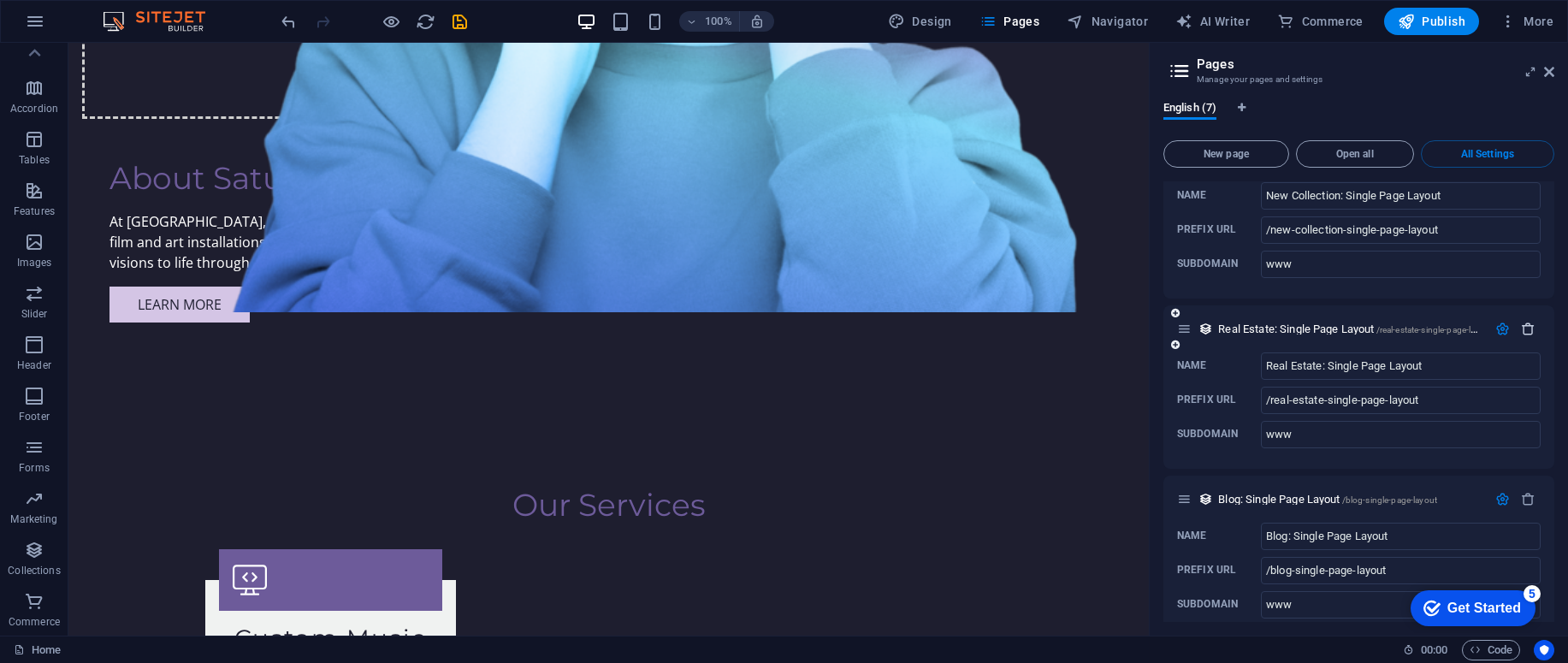
click at [1524, 321] on icon "button" at bounding box center [1528, 328] width 14 height 14
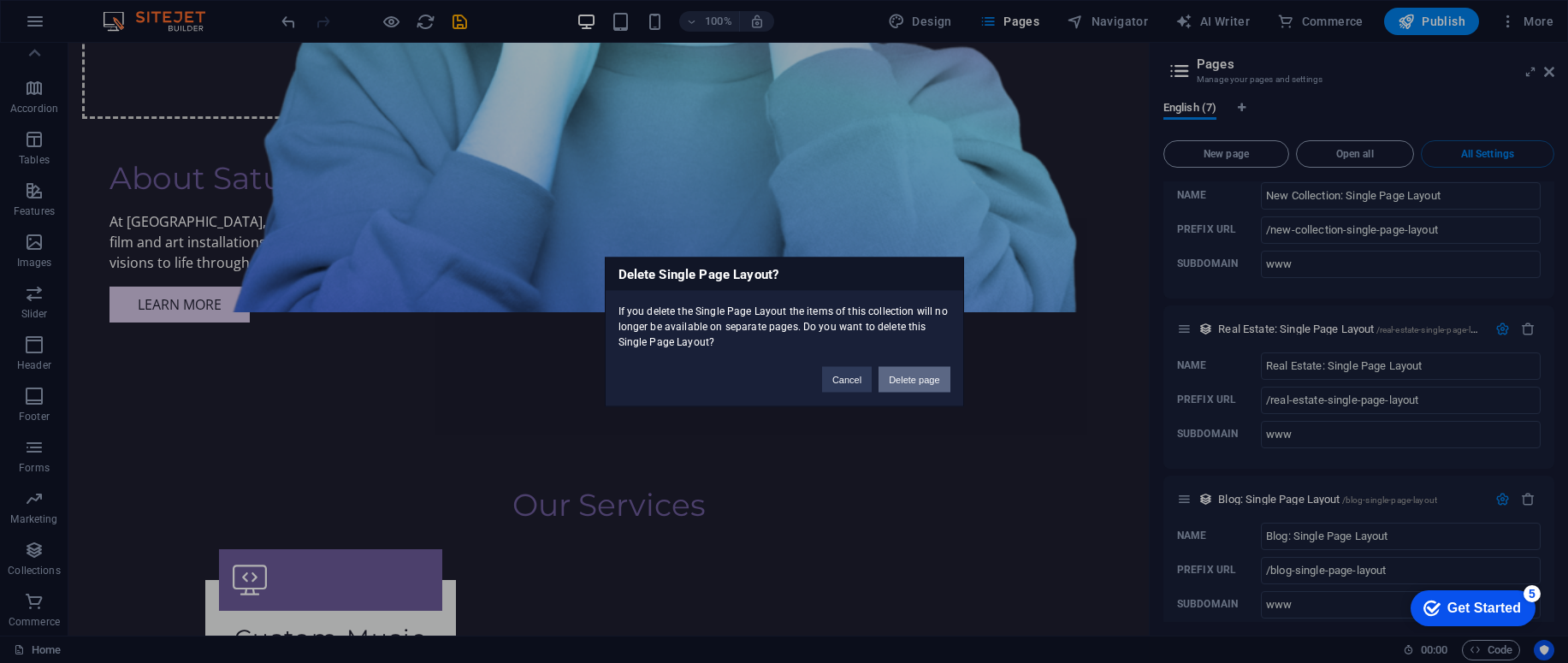
click at [933, 383] on button "Delete page" at bounding box center [914, 379] width 71 height 26
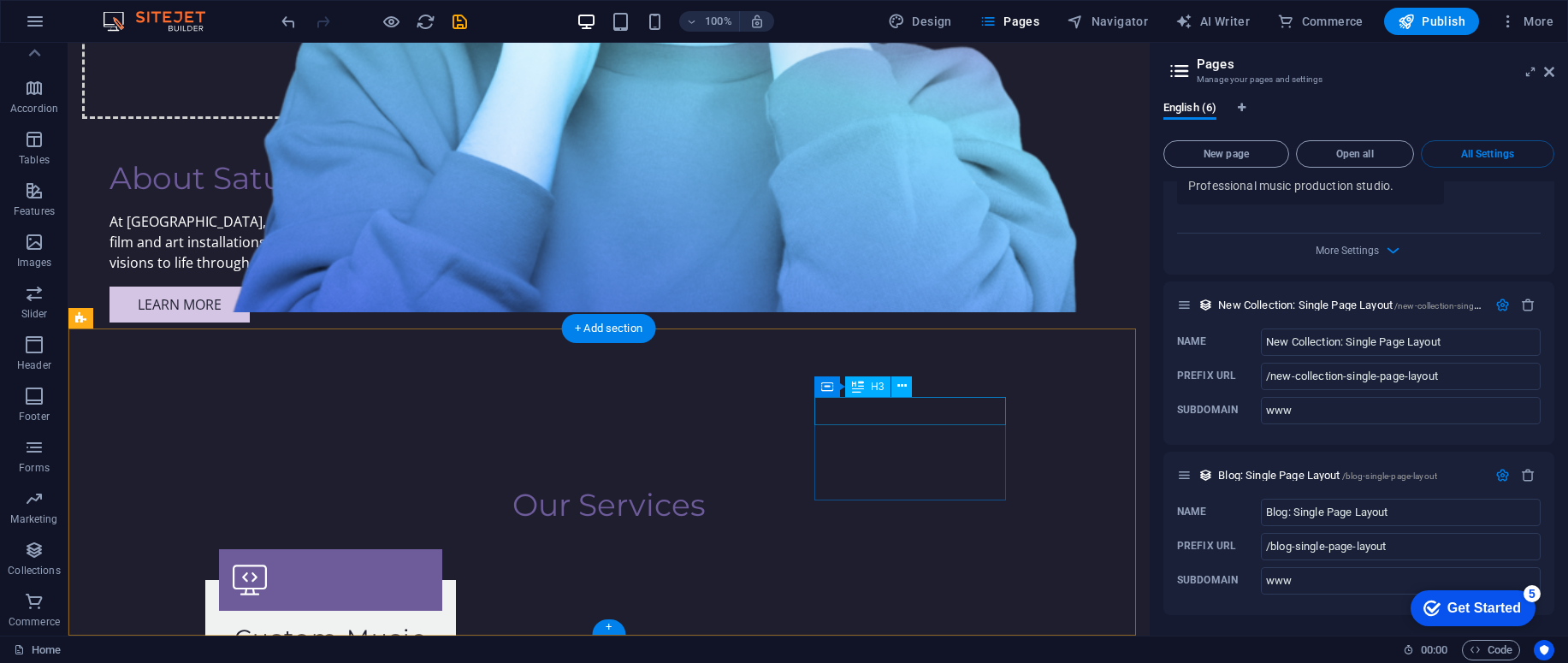
scroll to position [2762, 0]
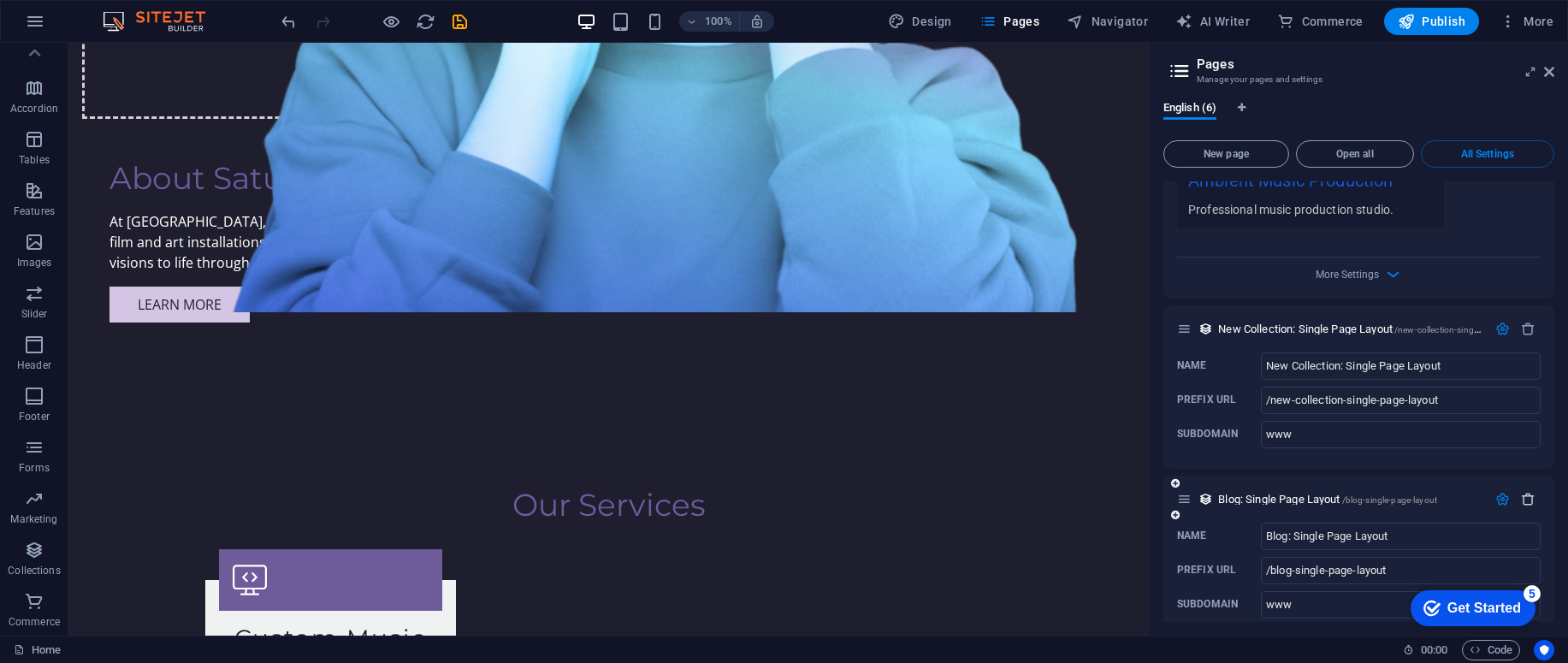
click at [1525, 492] on icon "button" at bounding box center [1528, 498] width 14 height 14
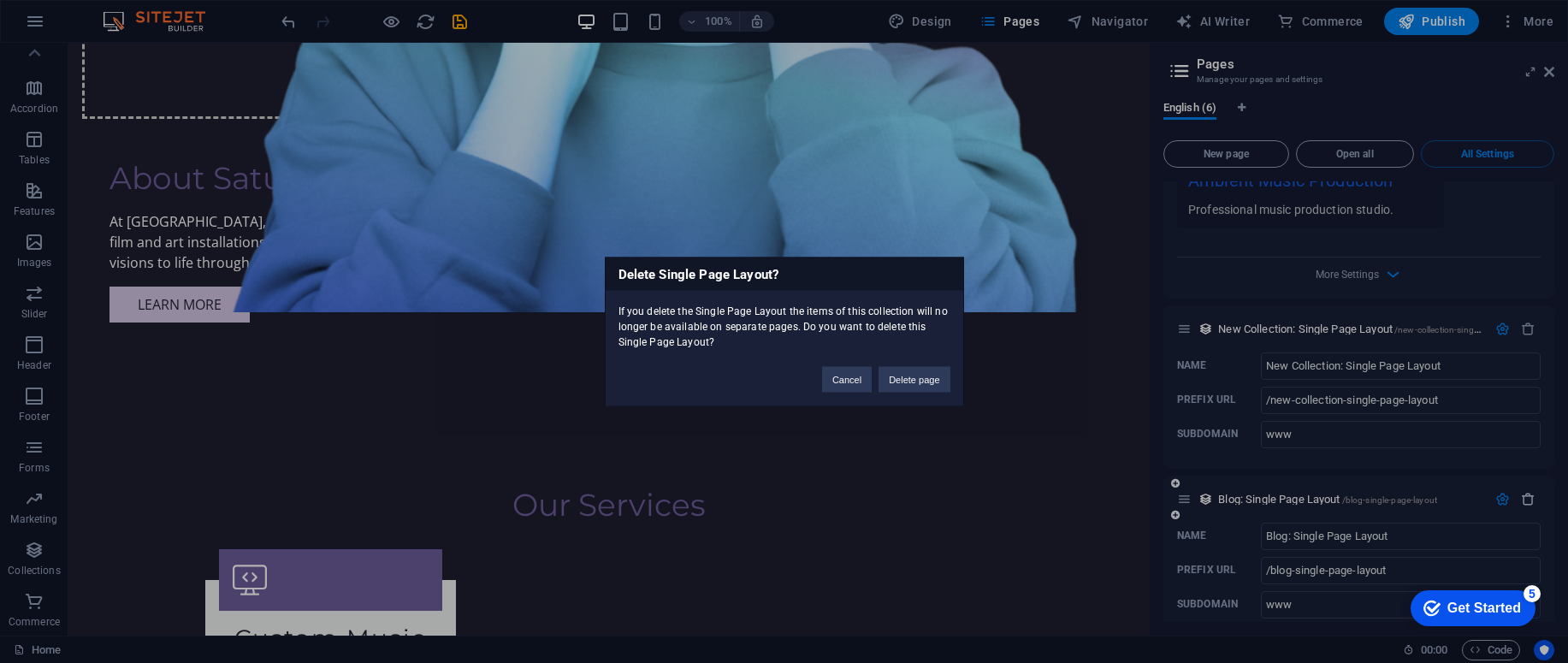
click at [1525, 475] on div "Delete Single Page Layout? If you delete the Single Page Layout the items of th…" at bounding box center [784, 331] width 1568 height 663
click at [929, 379] on button "Delete page" at bounding box center [914, 379] width 71 height 26
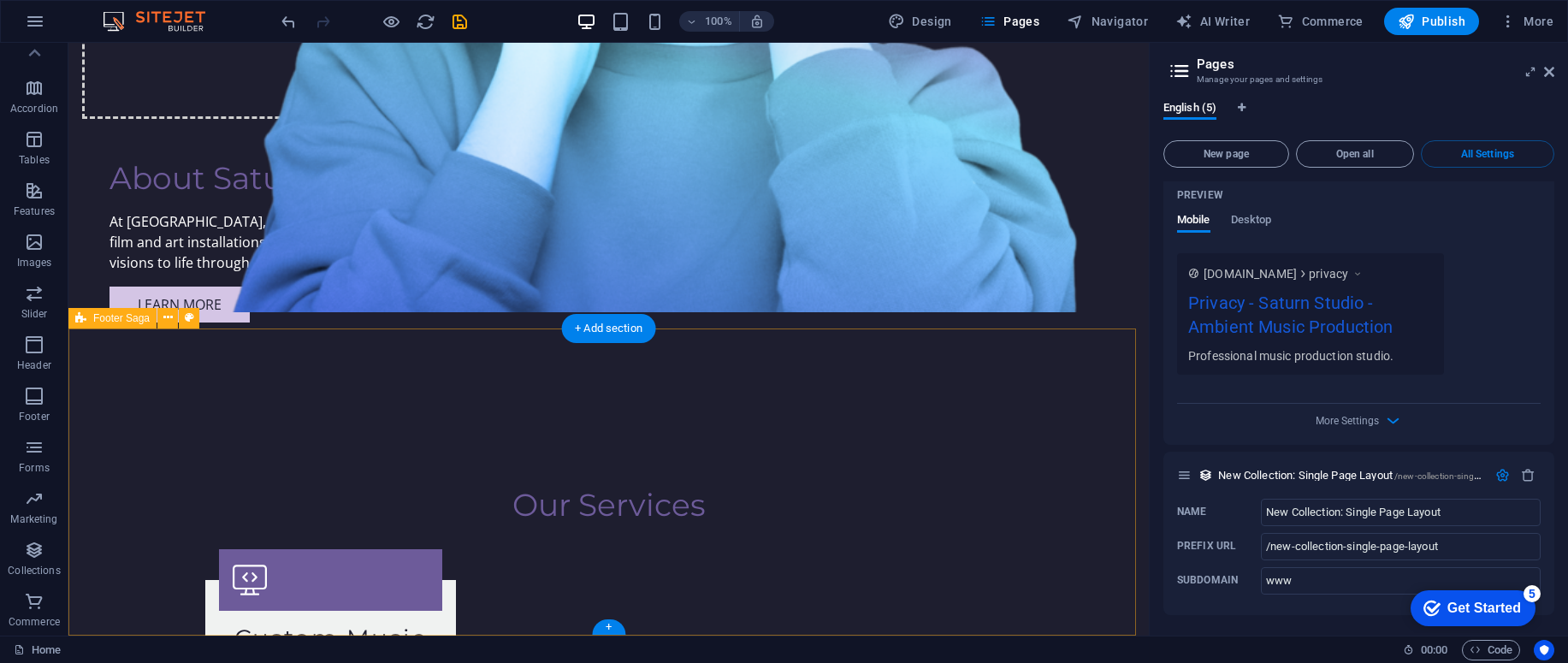
scroll to position [2592, 0]
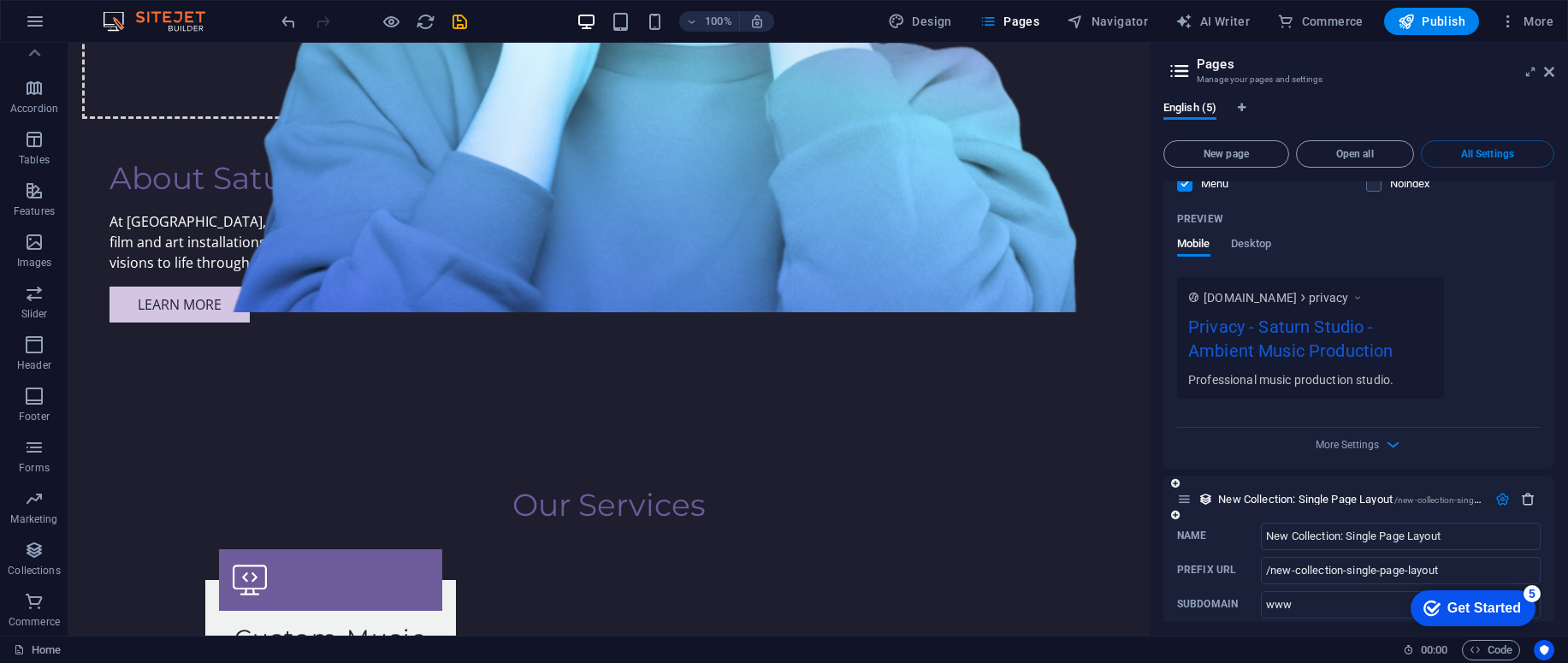
click at [1523, 492] on icon "button" at bounding box center [1528, 498] width 14 height 14
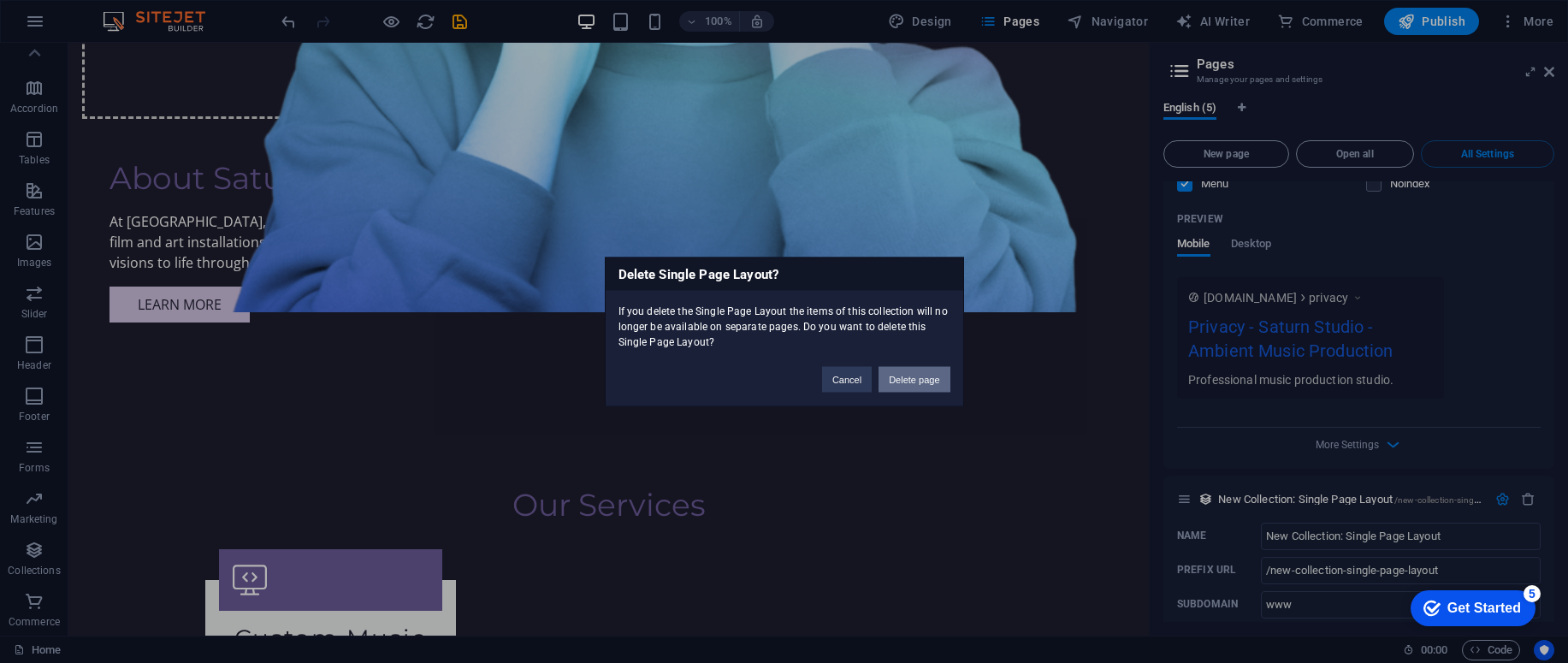
click at [922, 384] on button "Delete page" at bounding box center [914, 379] width 71 height 26
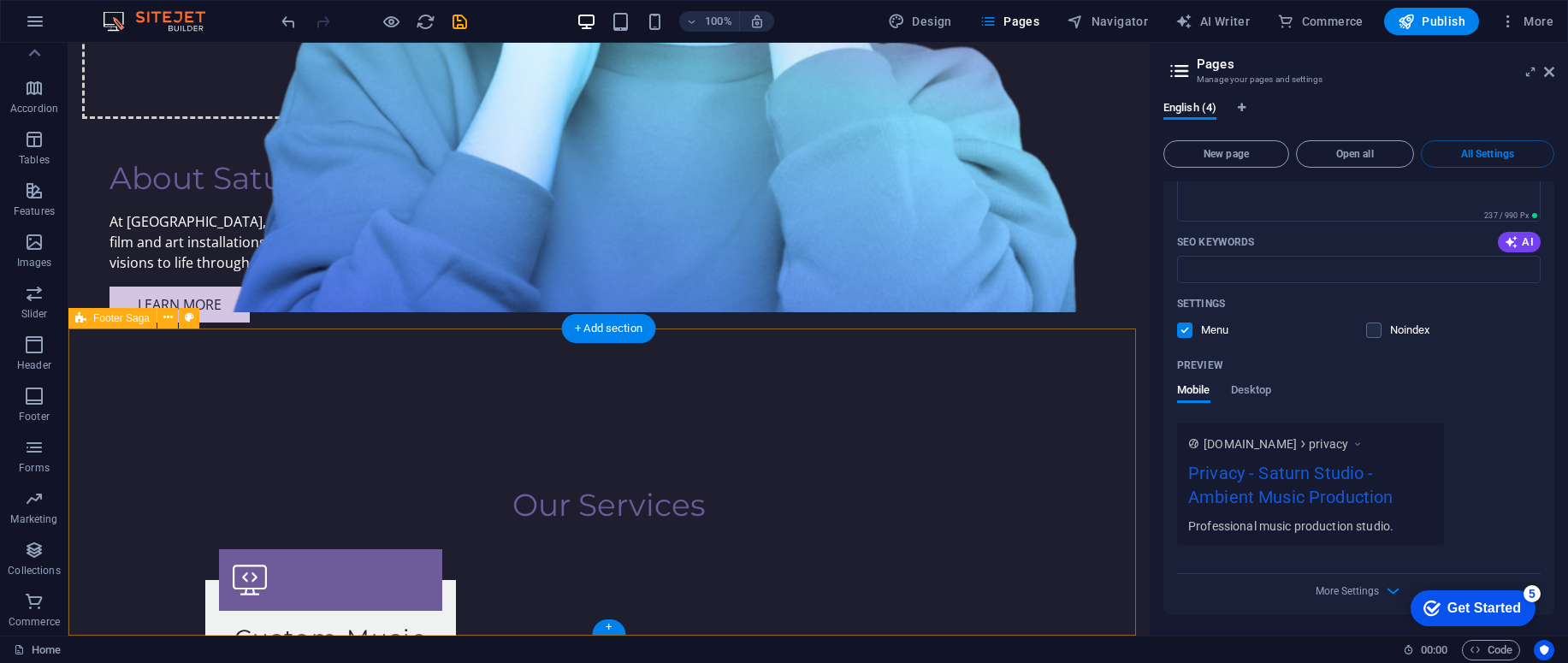
scroll to position [2421, 0]
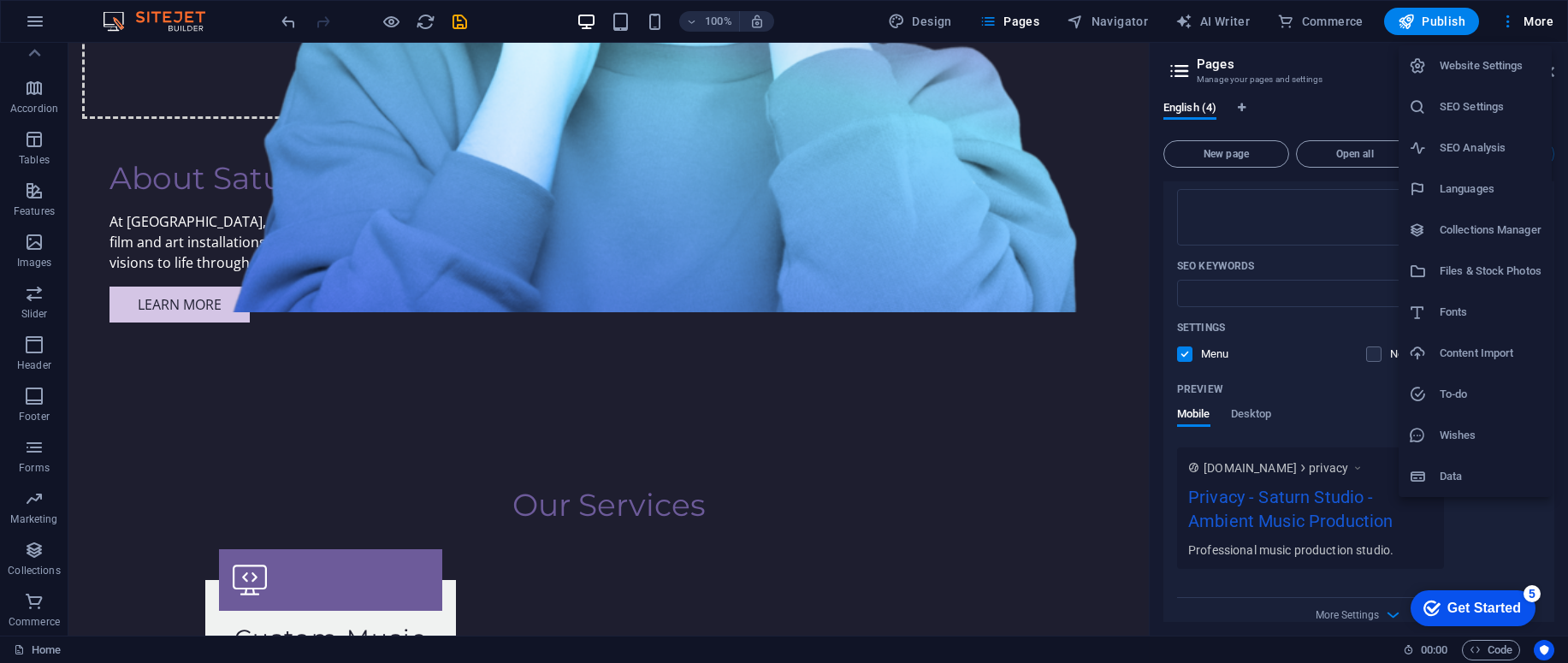
click at [1483, 71] on h6 "Website Settings" at bounding box center [1491, 65] width 101 height 20
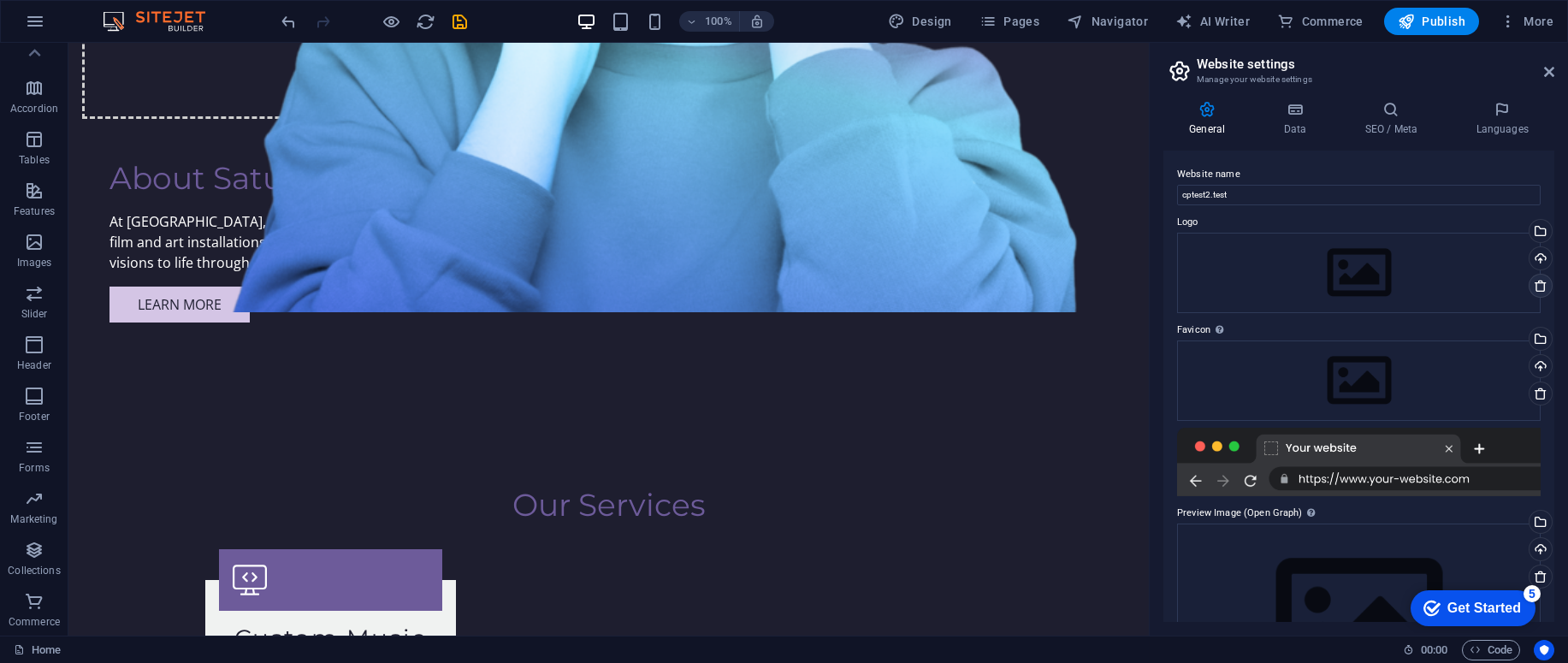
click at [1537, 280] on icon at bounding box center [1540, 285] width 13 height 13
click at [1538, 290] on icon at bounding box center [1540, 285] width 13 height 13
click at [1535, 397] on icon at bounding box center [1540, 393] width 13 height 13
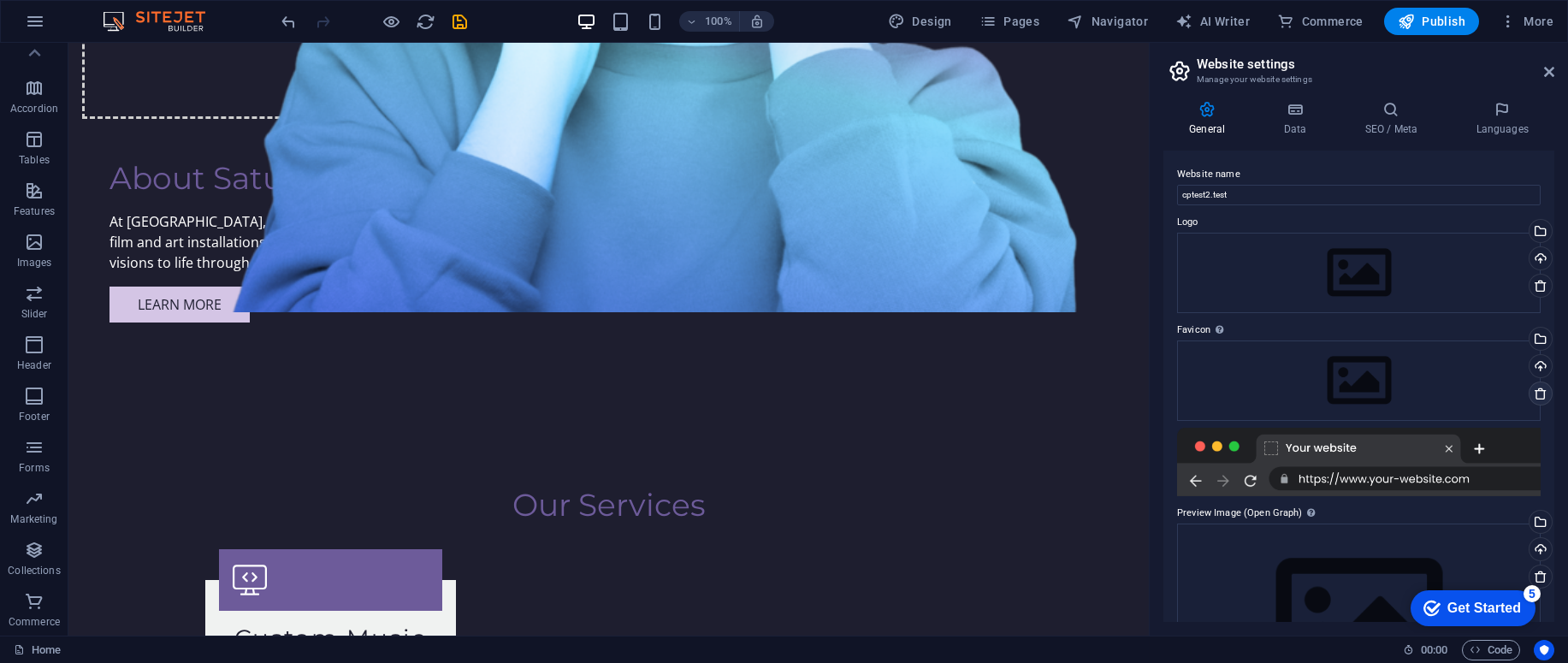
click at [1535, 397] on icon at bounding box center [1540, 393] width 13 height 13
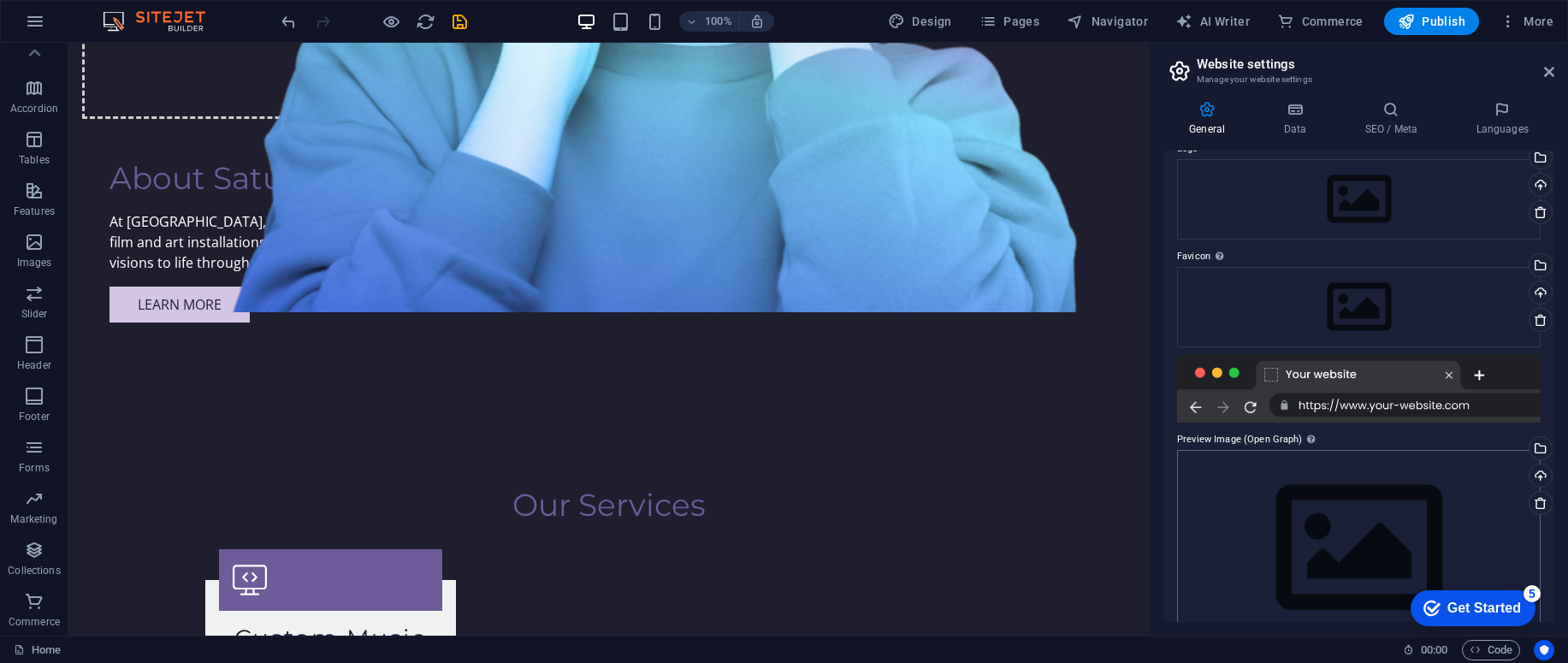
scroll to position [112, 0]
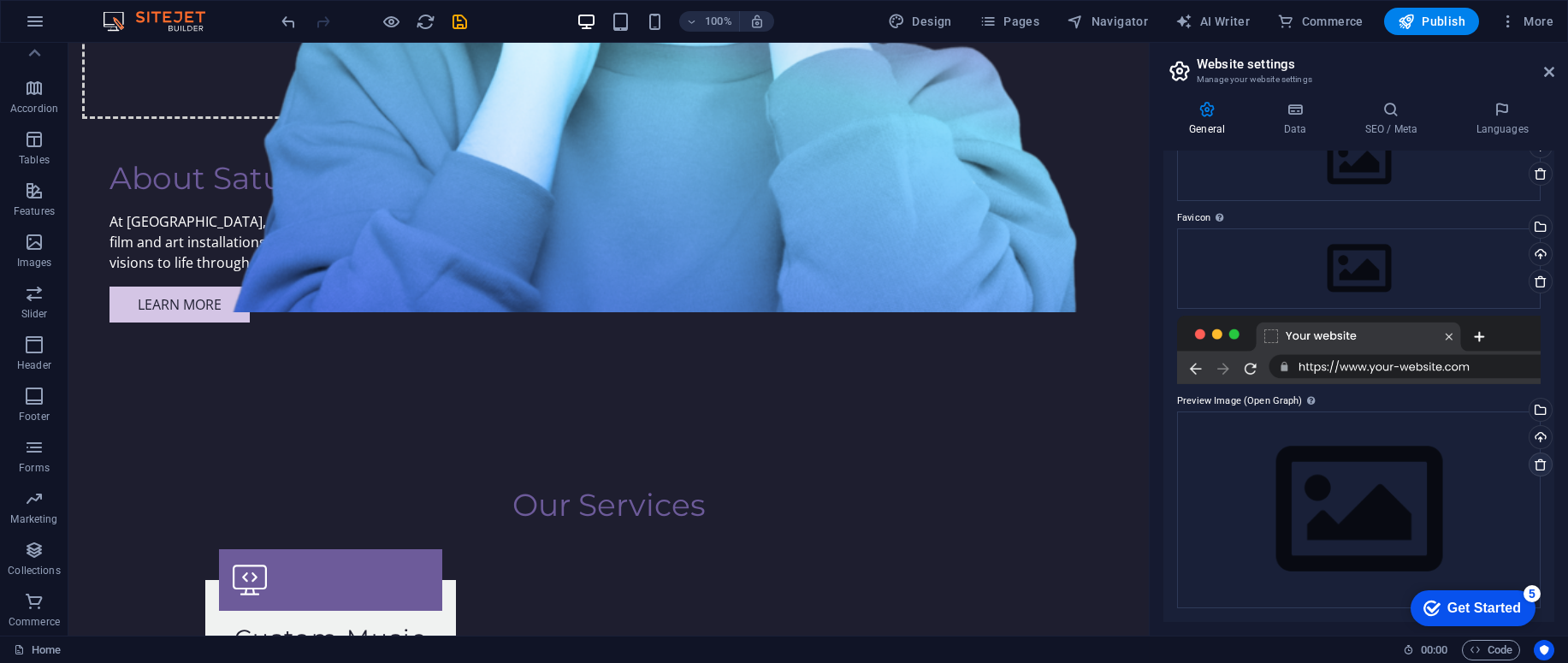
click at [1538, 471] on icon at bounding box center [1540, 464] width 13 height 13
click at [1448, 339] on div at bounding box center [1358, 350] width 364 height 69
click at [1451, 337] on div at bounding box center [1358, 350] width 364 height 69
click at [1450, 337] on div at bounding box center [1358, 350] width 364 height 69
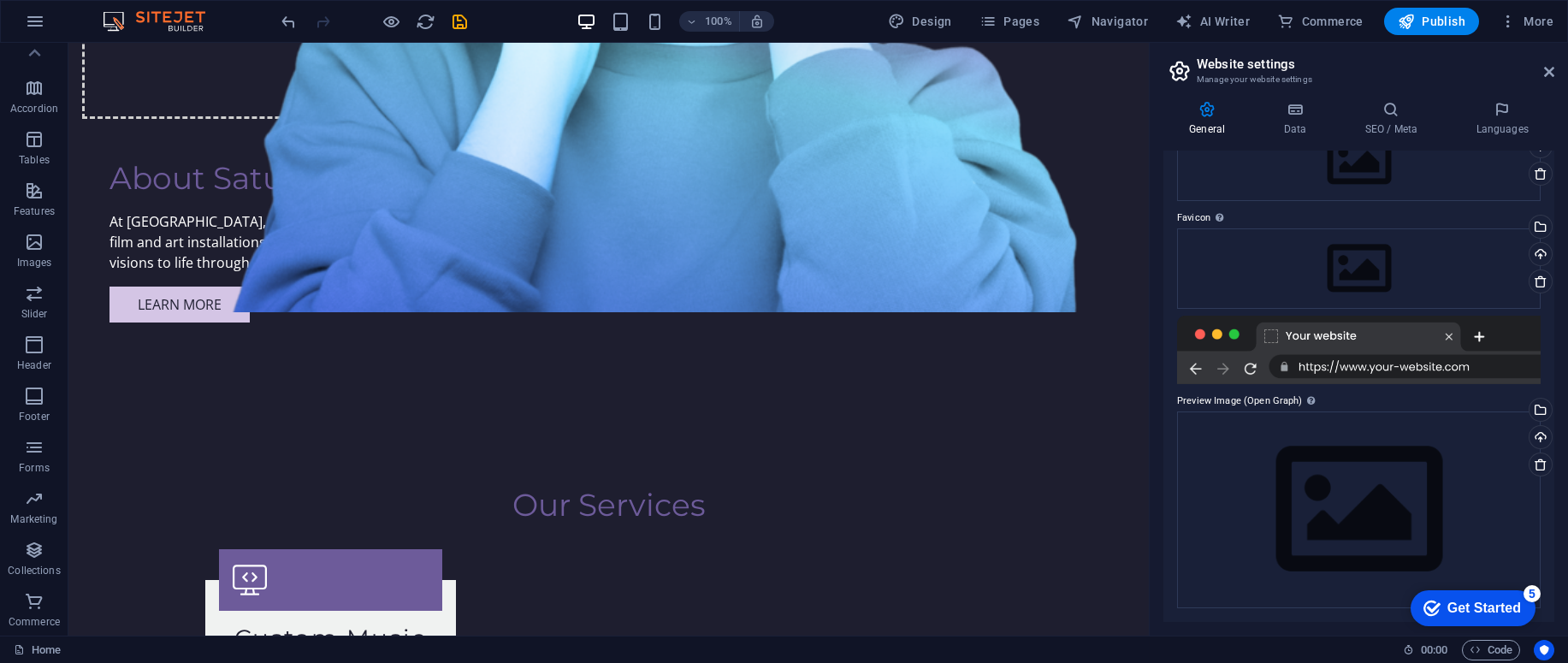
click at [1199, 368] on div at bounding box center [1358, 350] width 364 height 69
click at [1530, 593] on div "5" at bounding box center [1533, 594] width 17 height 17
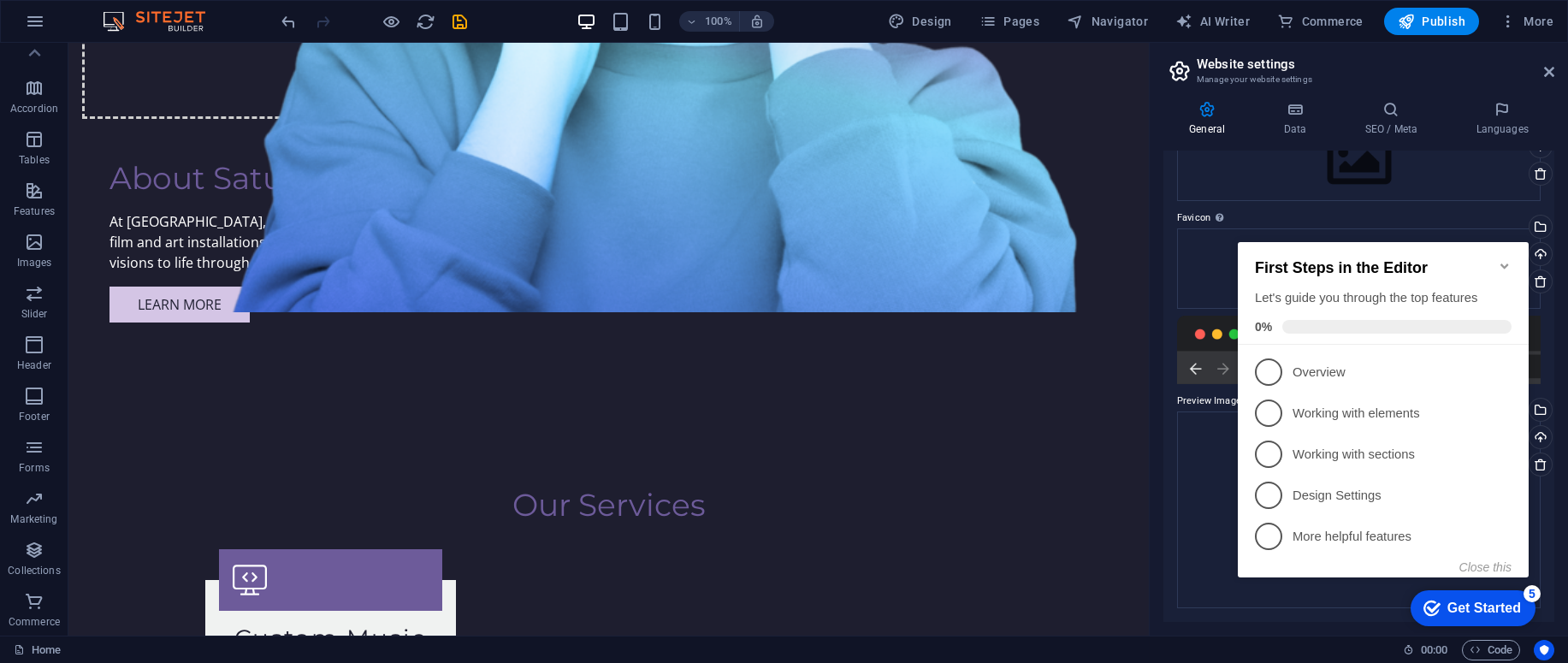
click at [1505, 259] on icon "Minimize checklist" at bounding box center [1505, 266] width 13 height 13
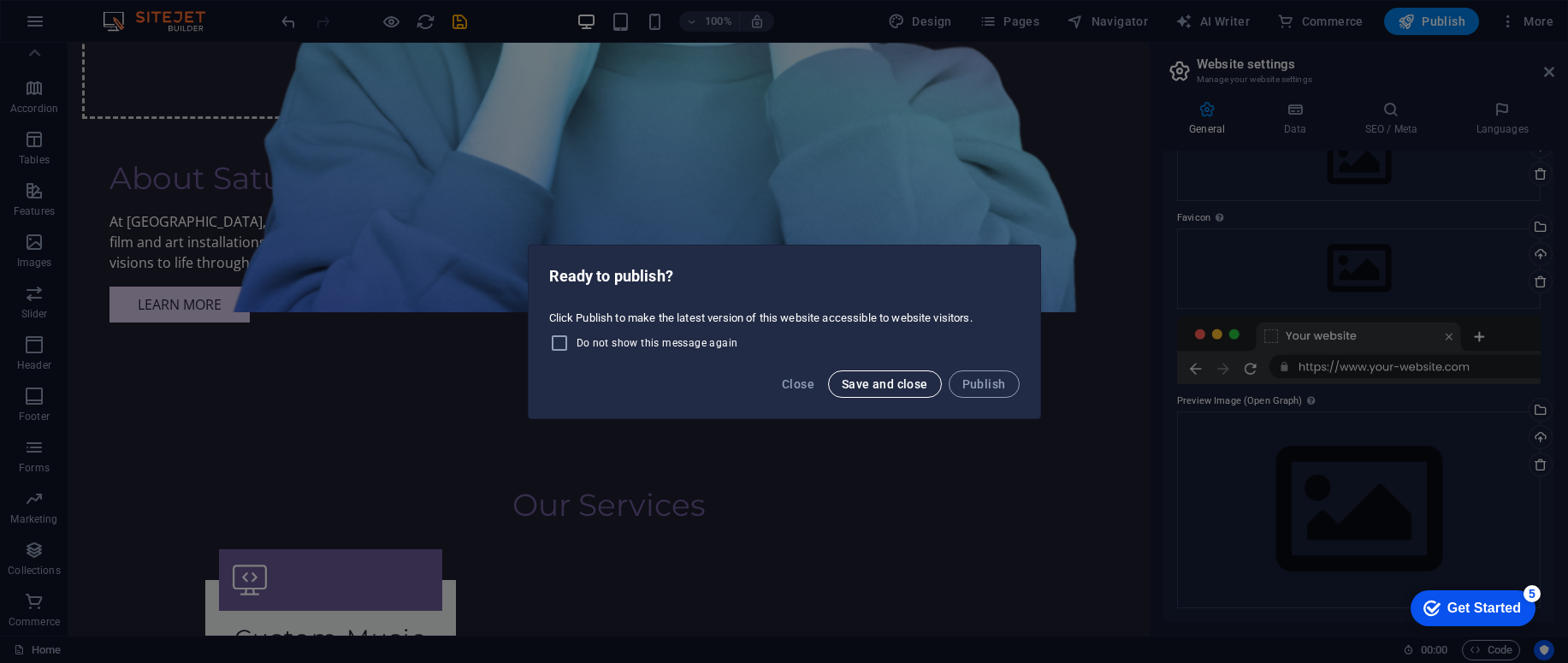
click at [924, 385] on span "Save and close" at bounding box center [885, 384] width 86 height 13
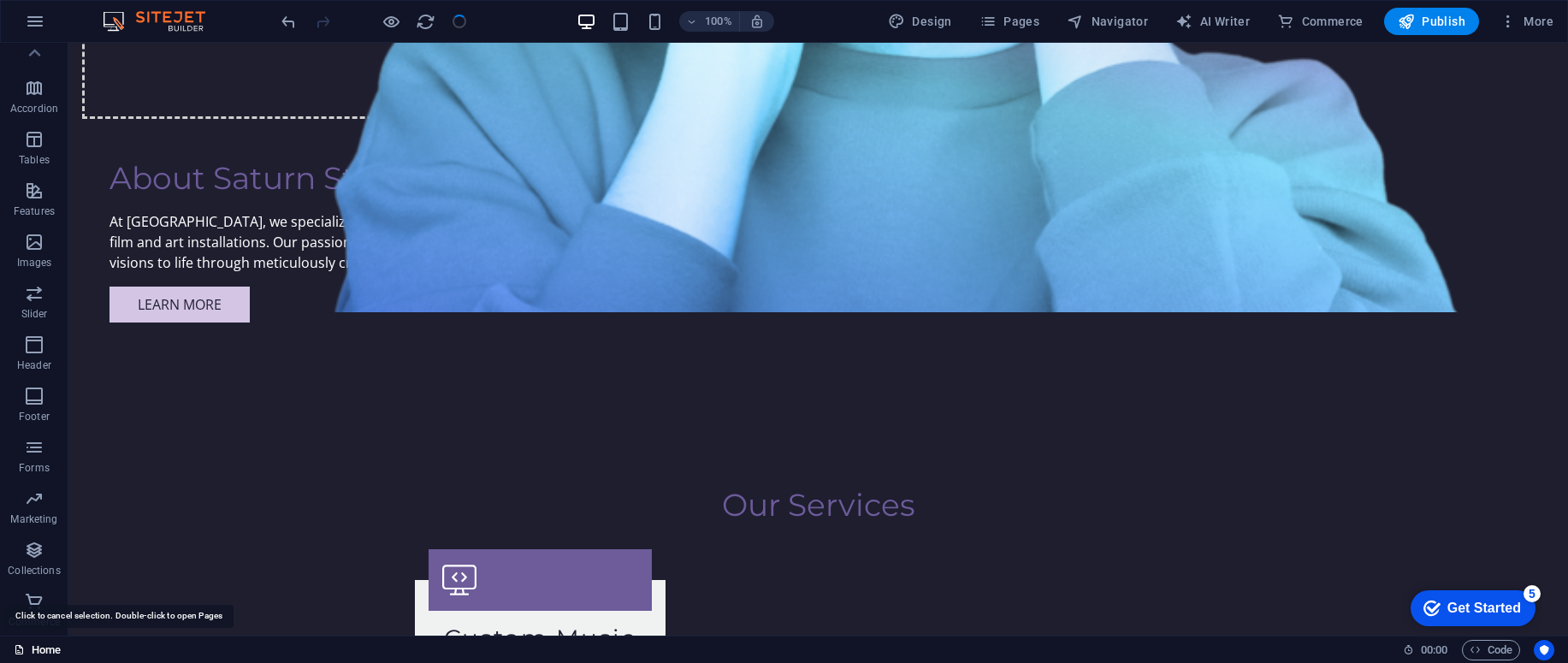
drag, startPoint x: 1453, startPoint y: 258, endPoint x: 1504, endPoint y: 125, distance: 142.4
